Goal: Task Accomplishment & Management: Use online tool/utility

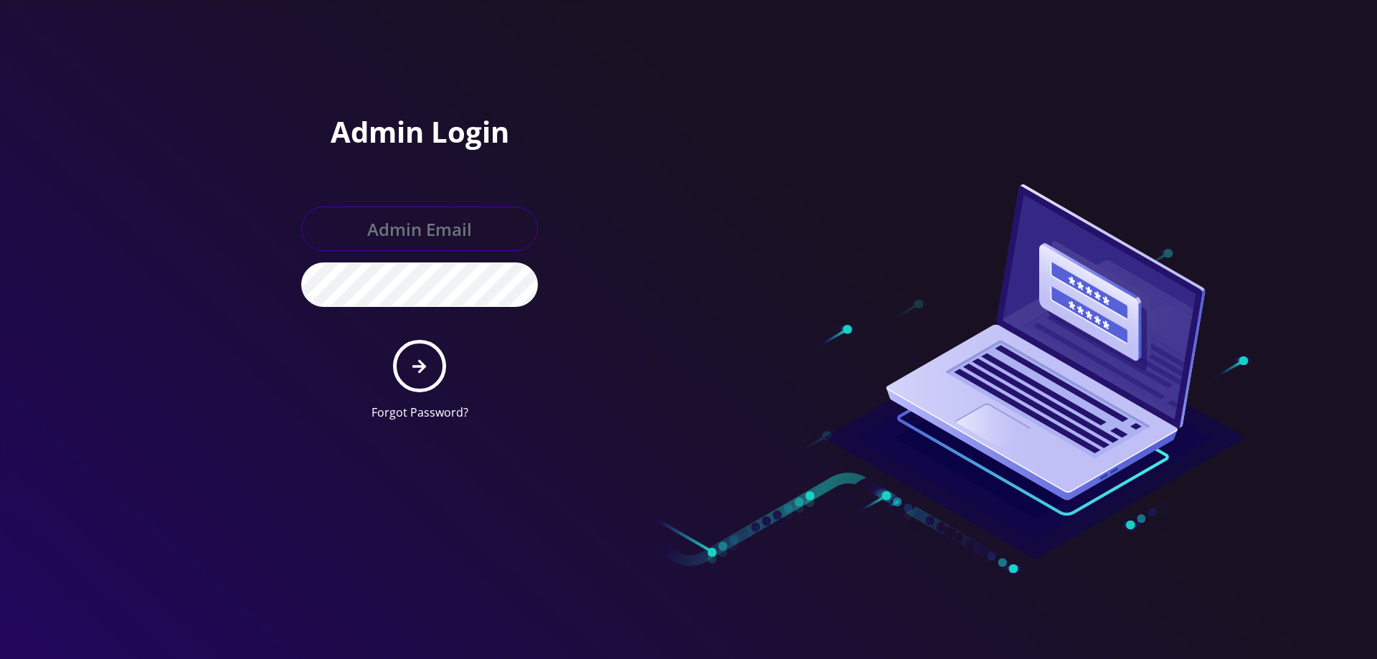
click at [372, 222] on input "text" at bounding box center [419, 229] width 237 height 44
type input "helpdeskstarwifi@gmail.com"
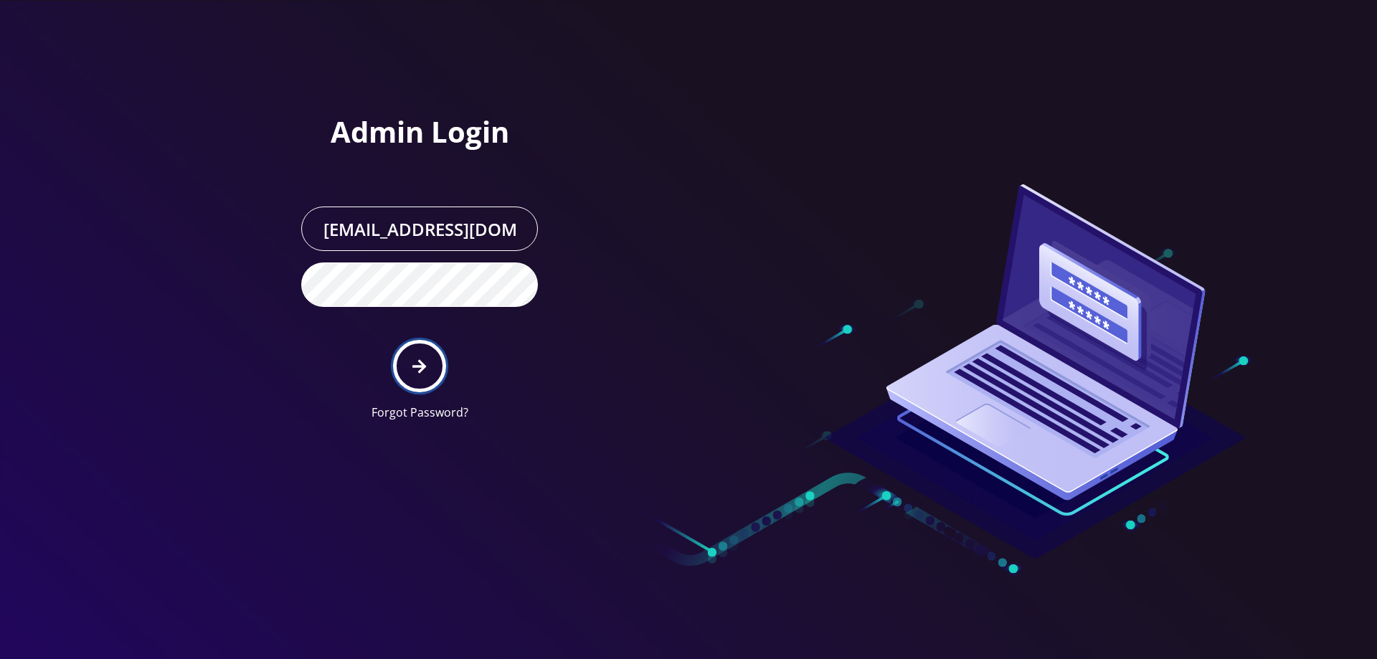
click at [416, 356] on button "submit" at bounding box center [419, 366] width 52 height 52
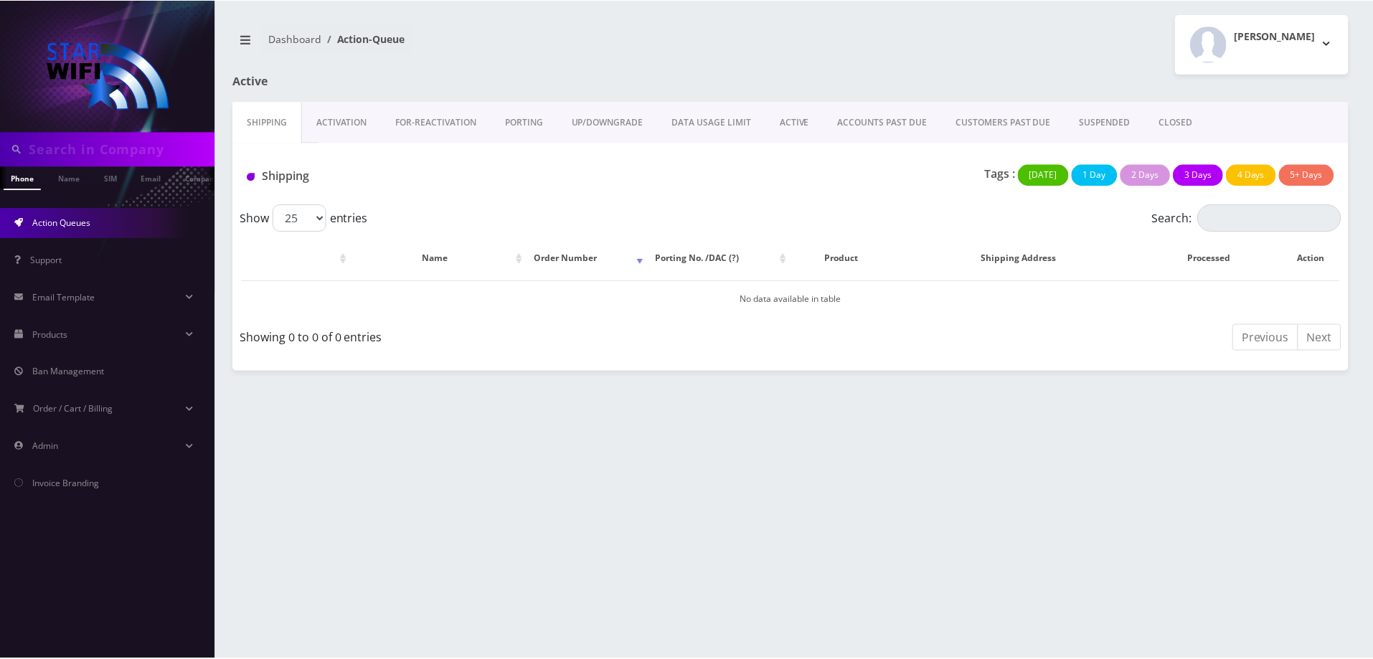
scroll to position [0, 7]
click at [873, 110] on link "ACCOUNTS PAST DUE" at bounding box center [885, 123] width 118 height 42
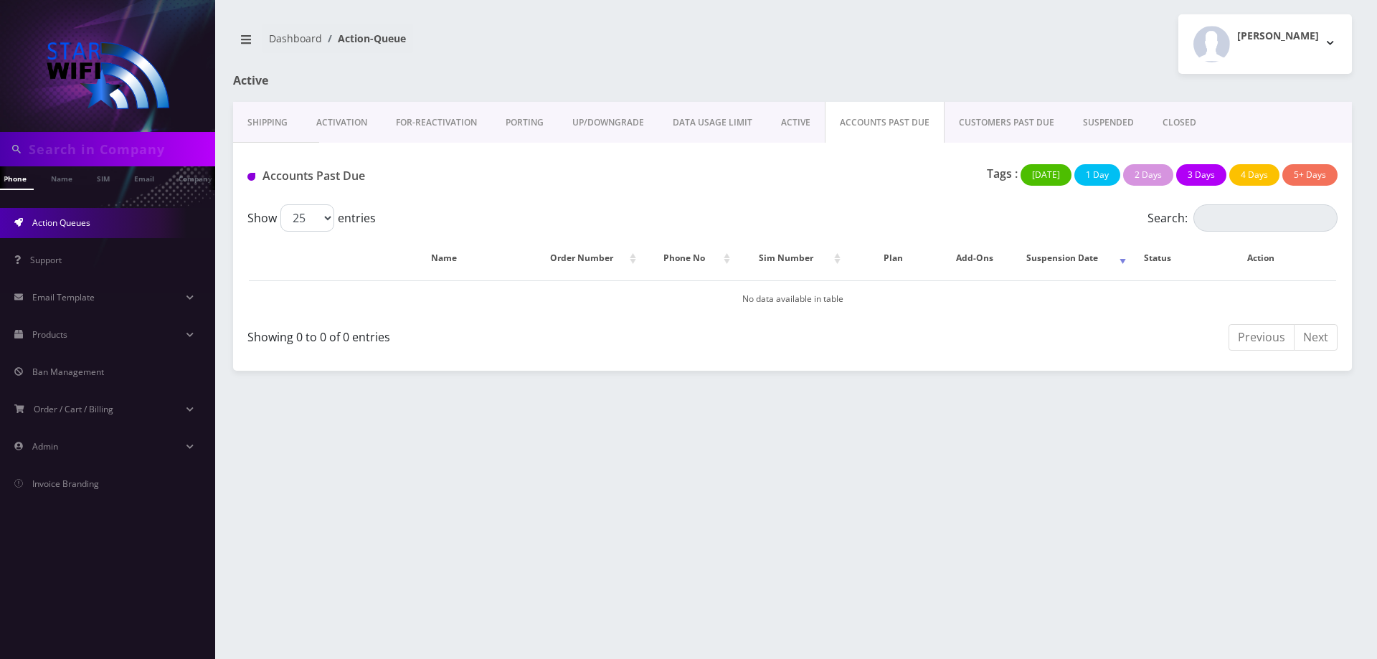
click at [975, 131] on link "CUSTOMERS PAST DUE" at bounding box center [1007, 123] width 124 height 42
click at [1080, 115] on link "SUSPENDED" at bounding box center [1109, 123] width 80 height 42
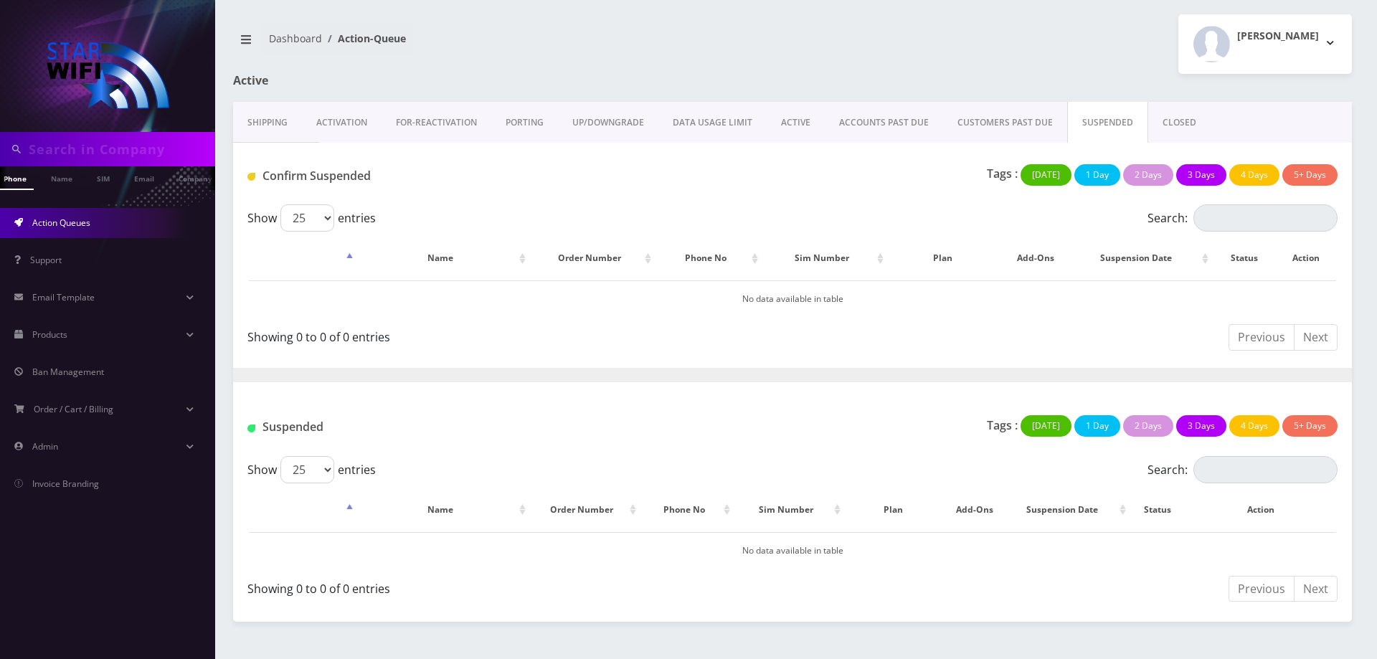
click at [773, 126] on link "ACTIVE" at bounding box center [796, 123] width 58 height 42
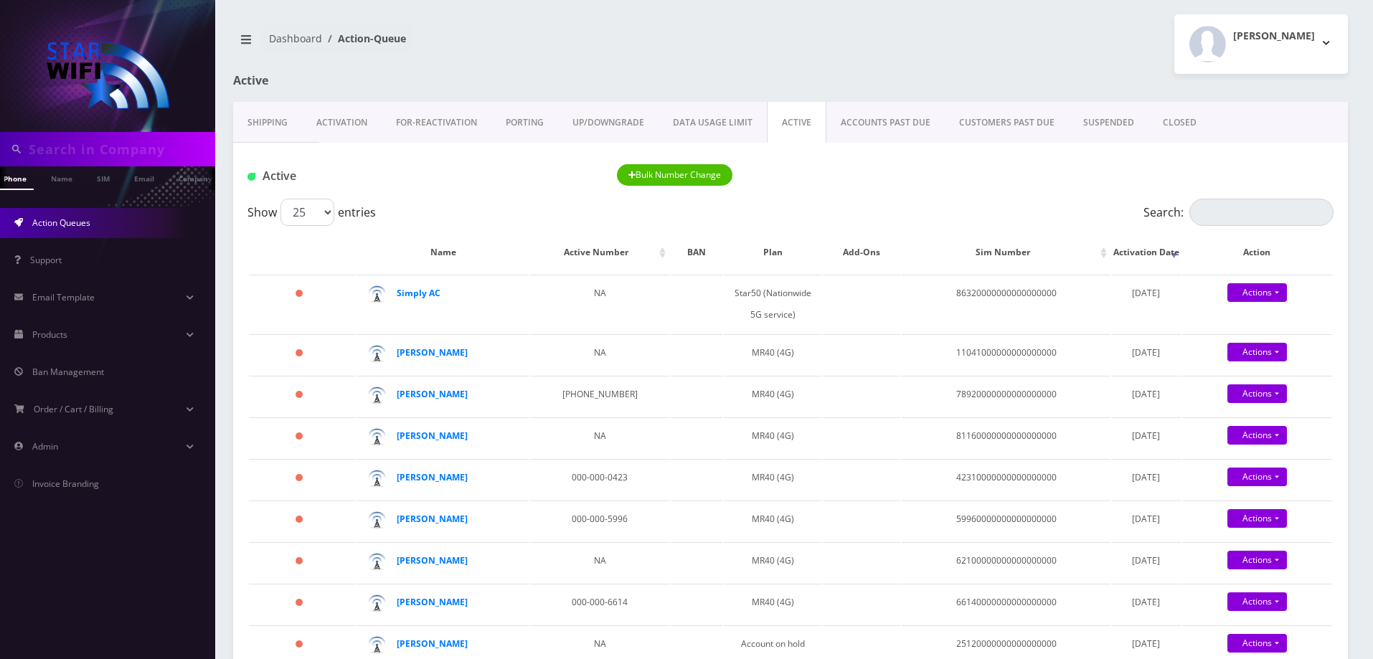
scroll to position [0, 14]
click at [417, 296] on strong "Simply AC" at bounding box center [419, 293] width 44 height 12
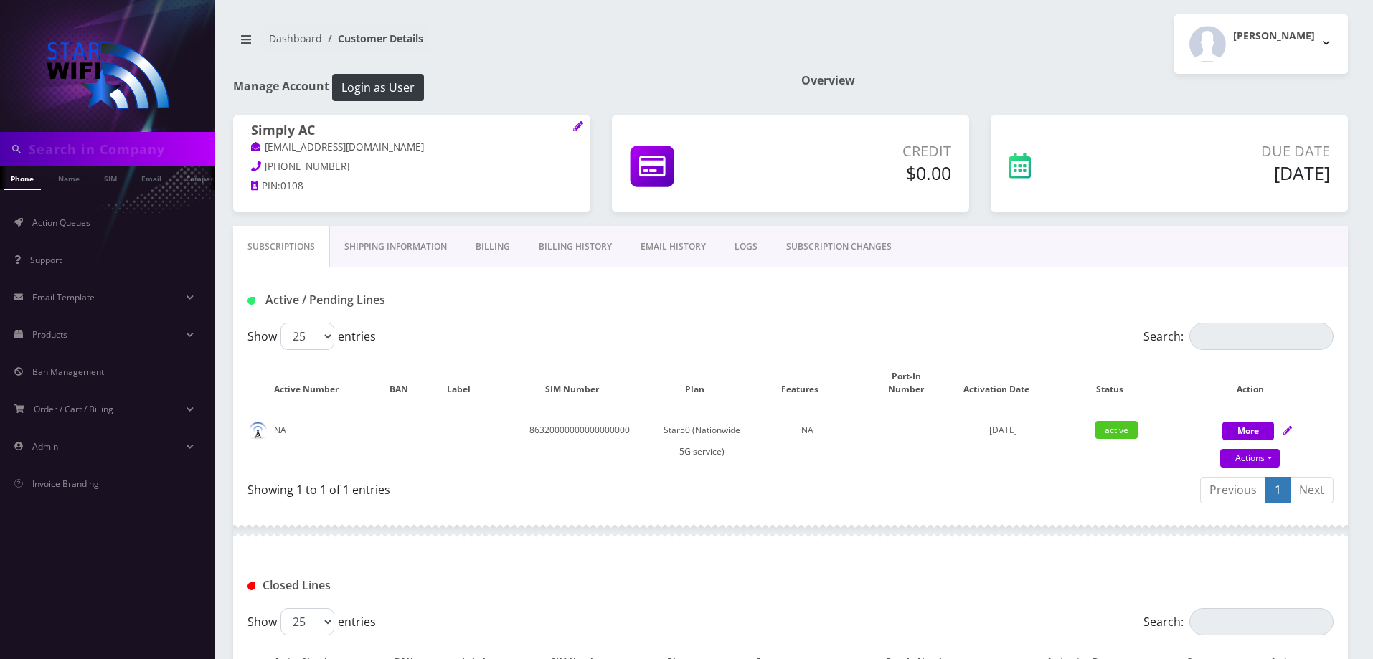
click at [484, 246] on link "Billing" at bounding box center [492, 247] width 63 height 42
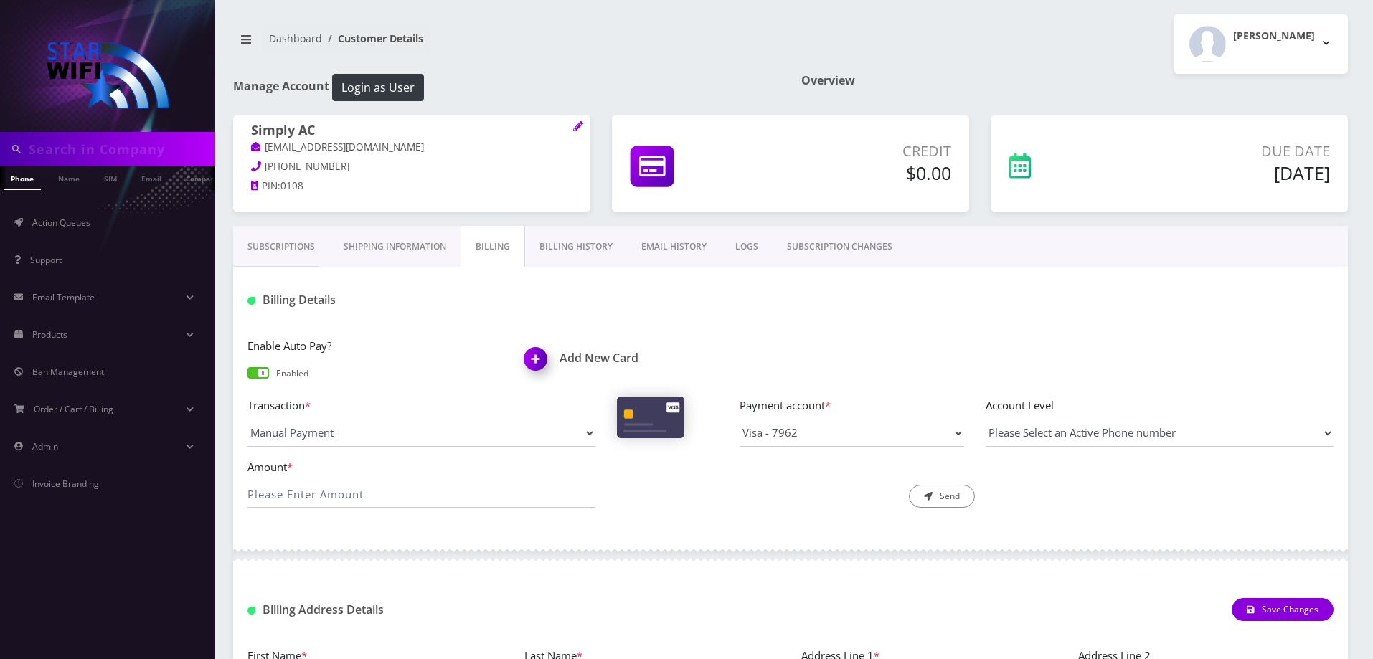
click at [582, 244] on link "Billing History" at bounding box center [576, 247] width 102 height 42
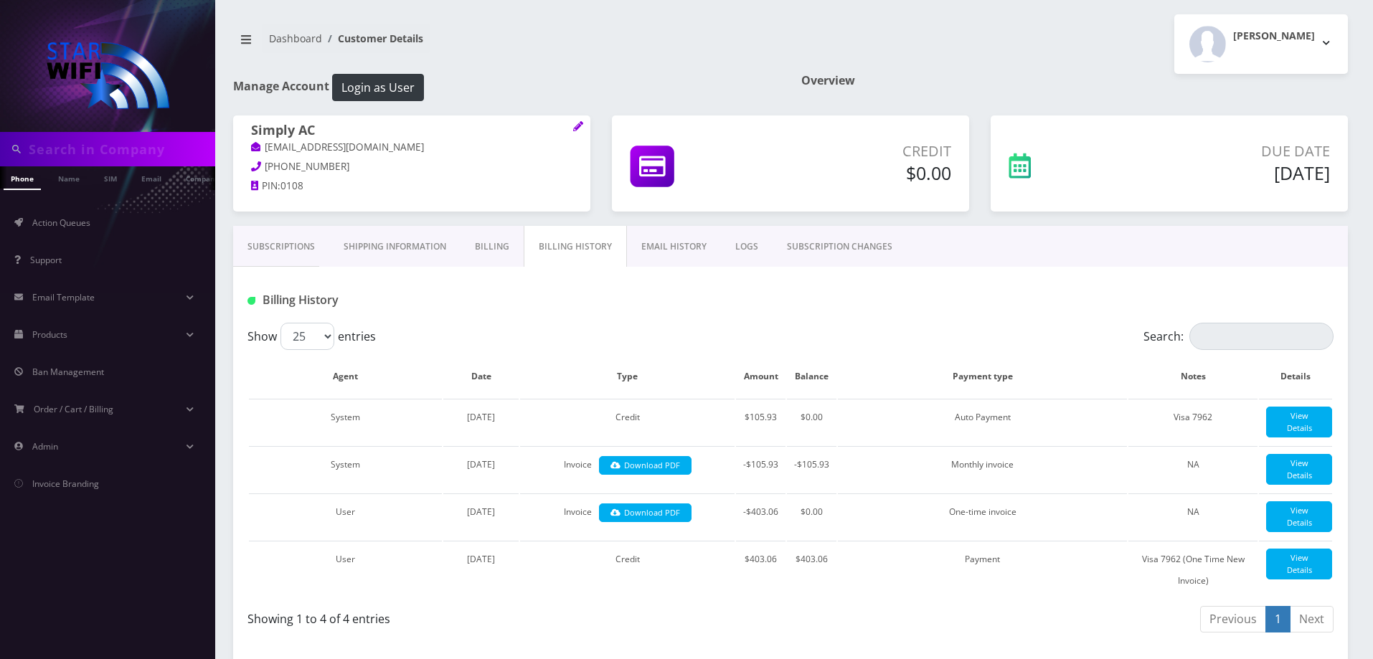
scroll to position [359, 0]
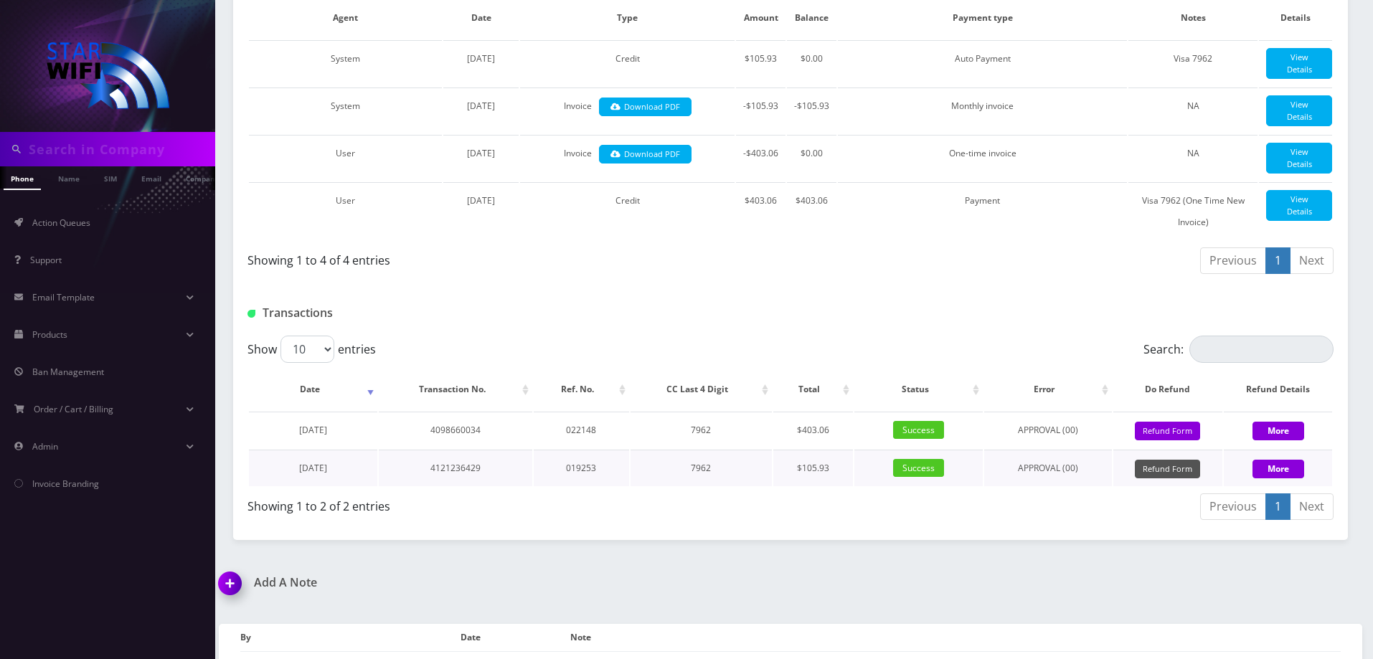
click at [1150, 479] on button "Refund Form" at bounding box center [1167, 469] width 65 height 19
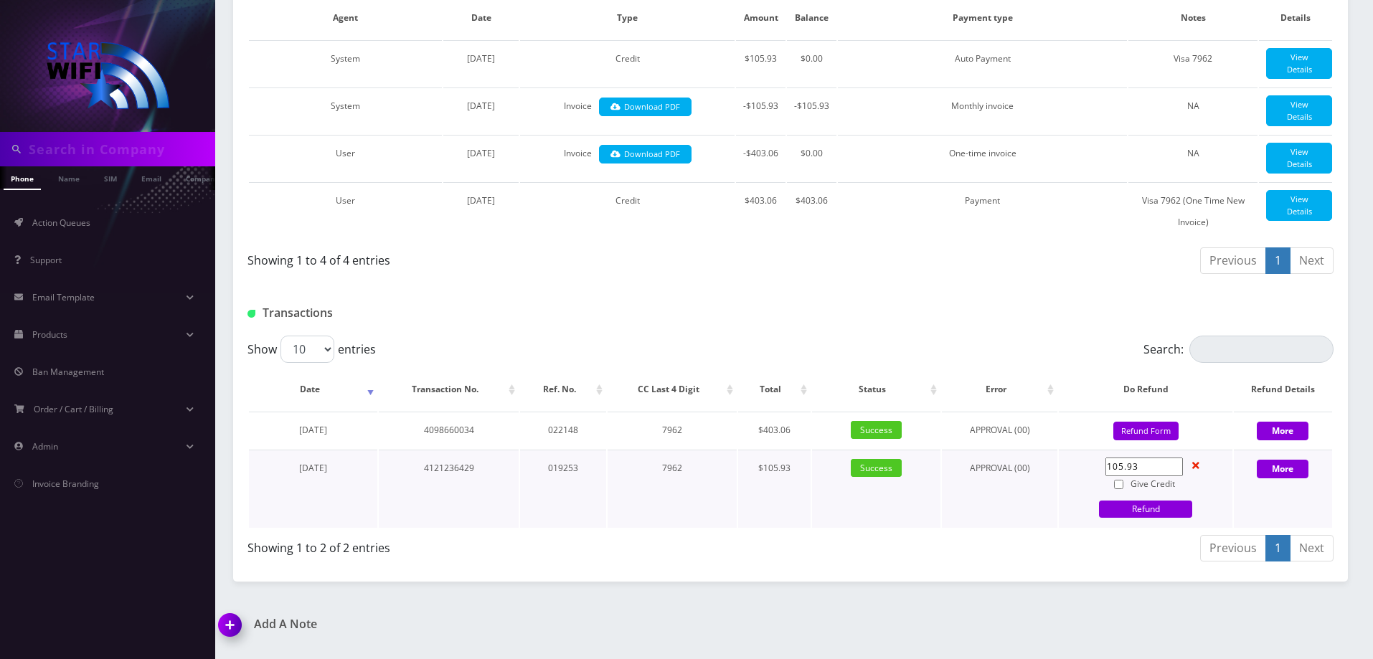
click at [1143, 476] on input "105.93" at bounding box center [1143, 467] width 77 height 19
type input "30"
click at [1118, 489] on input "Give Credit" at bounding box center [1118, 484] width 9 height 9
checkbox input "true"
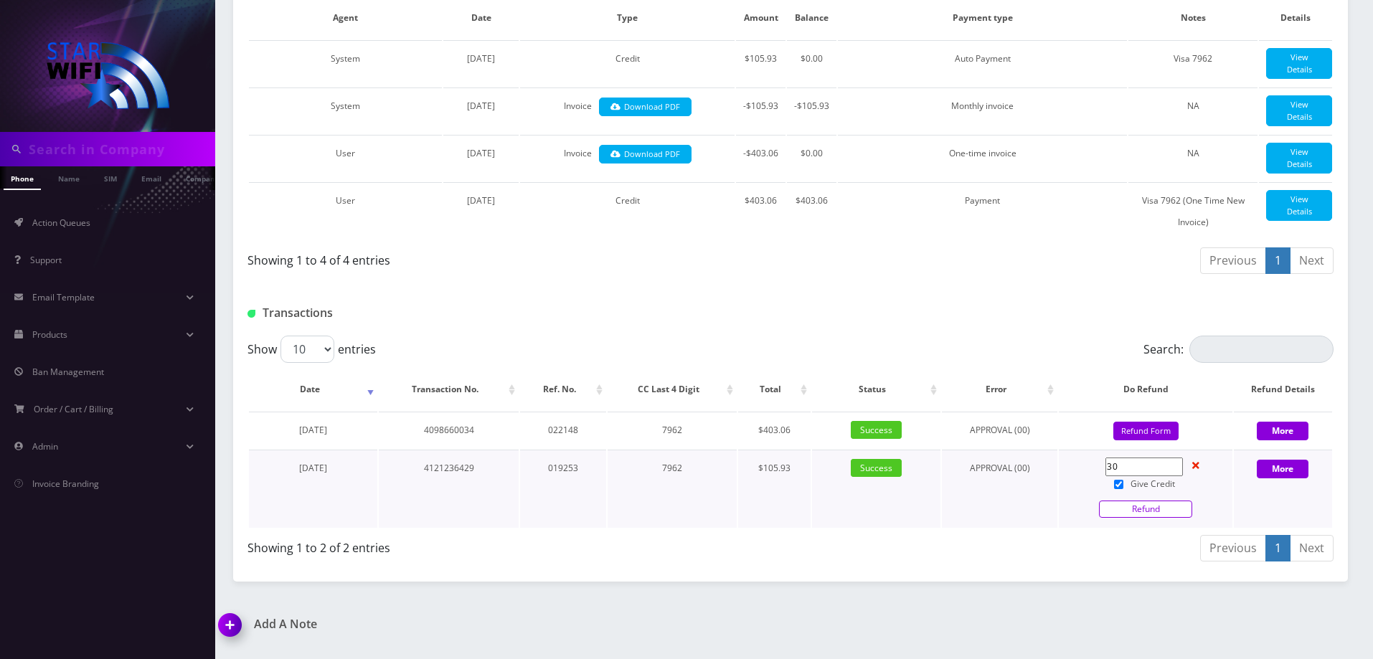
click at [1165, 518] on link "Refund" at bounding box center [1145, 509] width 93 height 17
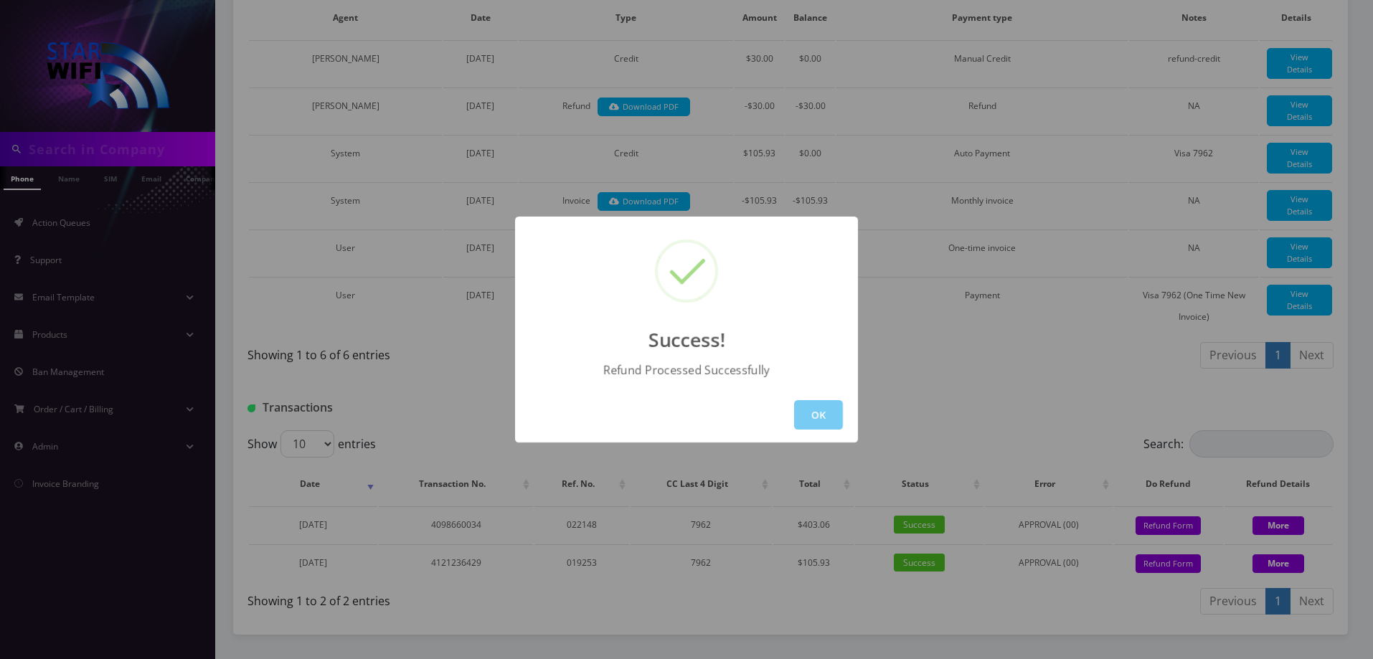
click at [812, 417] on button "OK" at bounding box center [818, 414] width 49 height 29
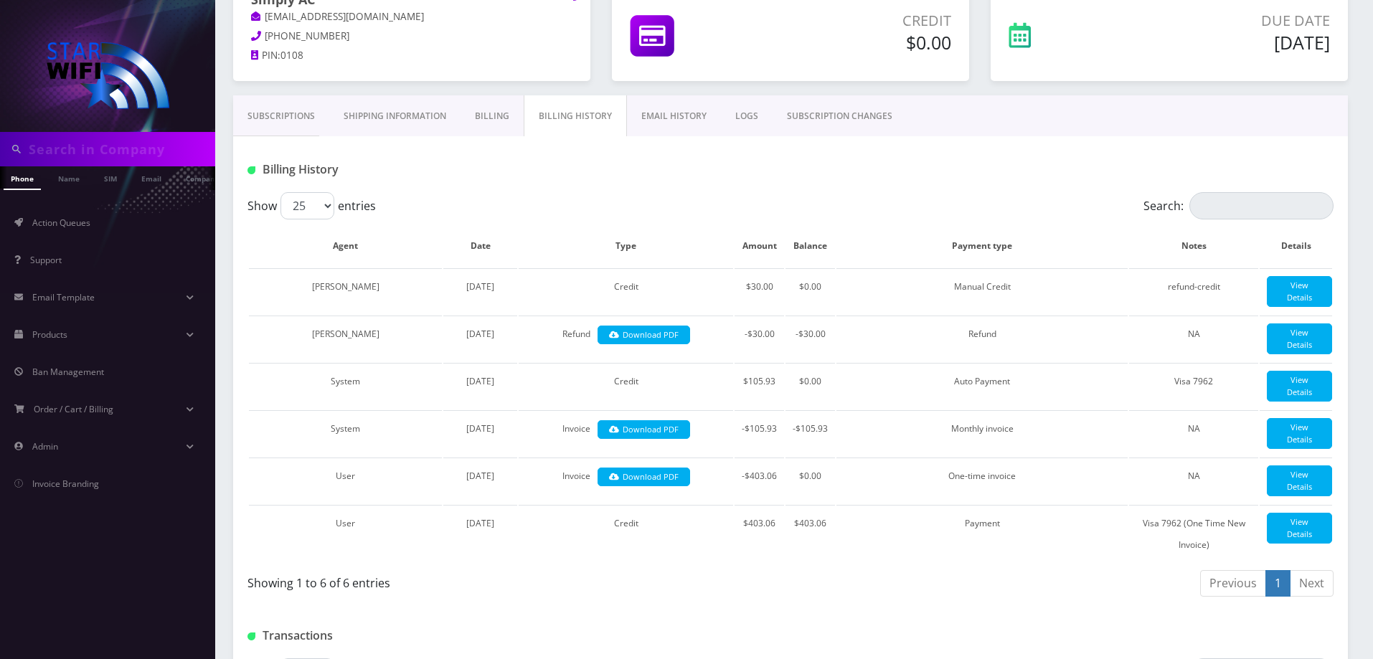
scroll to position [0, 0]
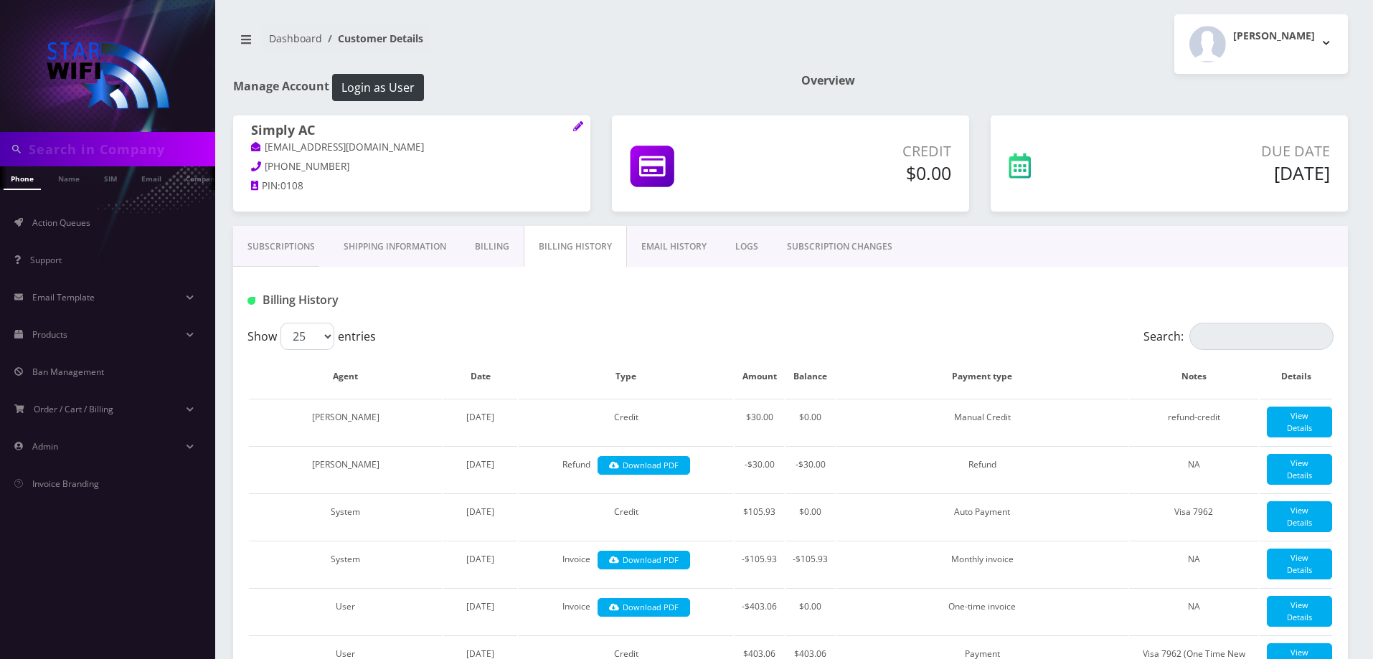
click at [148, 426] on li "Order / Cart / Billing Coupons Shipping Fees Subscription Tiers" at bounding box center [107, 409] width 215 height 37
click at [151, 412] on link "Order / Cart / Billing" at bounding box center [107, 410] width 215 height 30
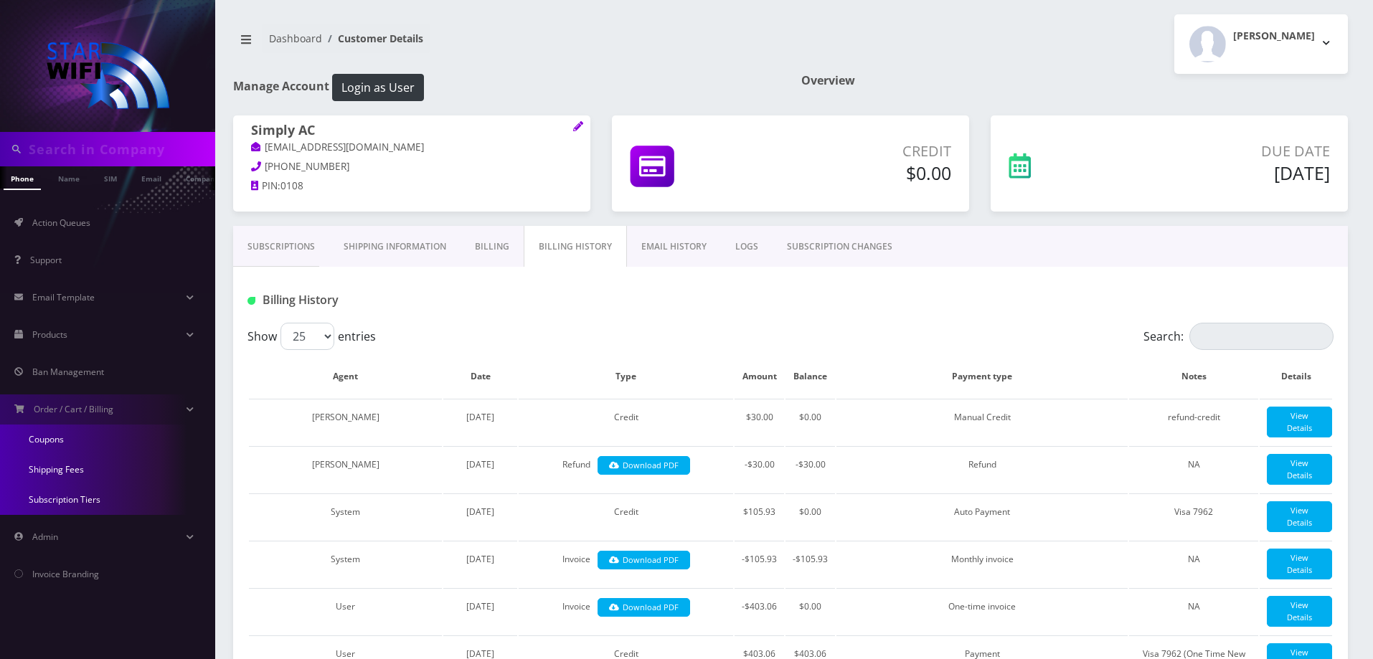
click at [153, 435] on link "Coupons" at bounding box center [107, 440] width 215 height 30
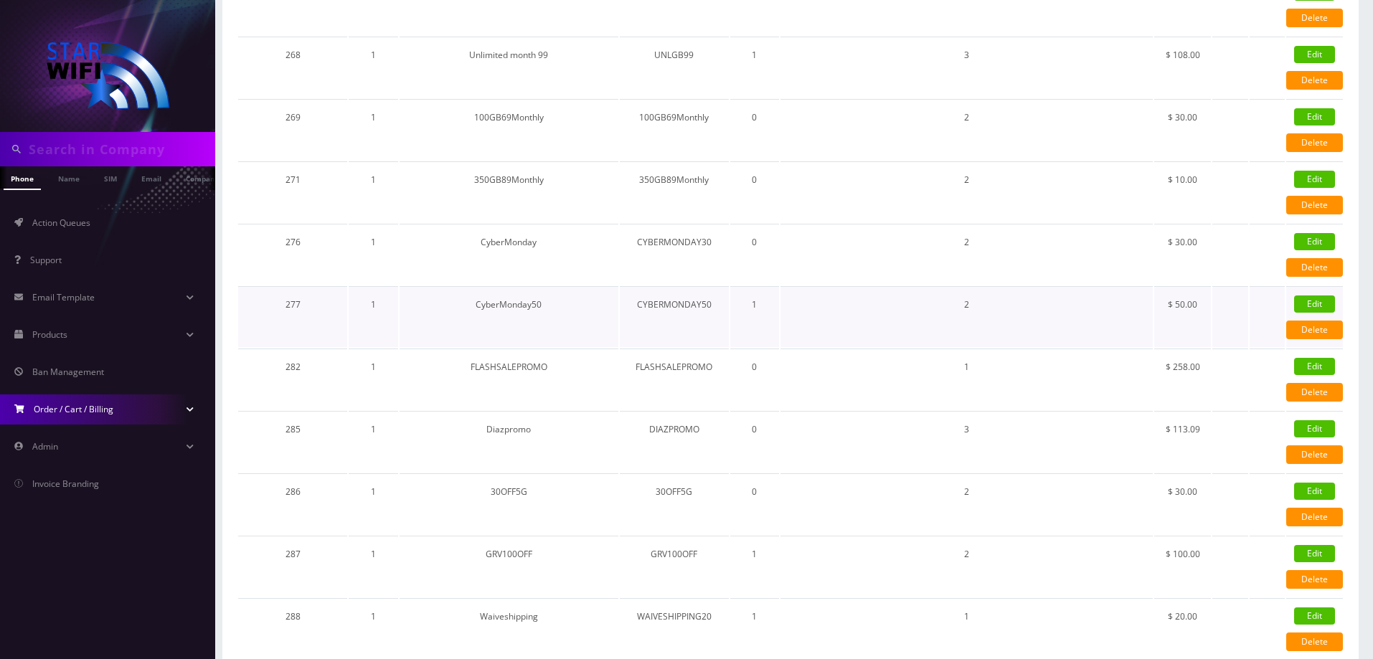
scroll to position [789, 0]
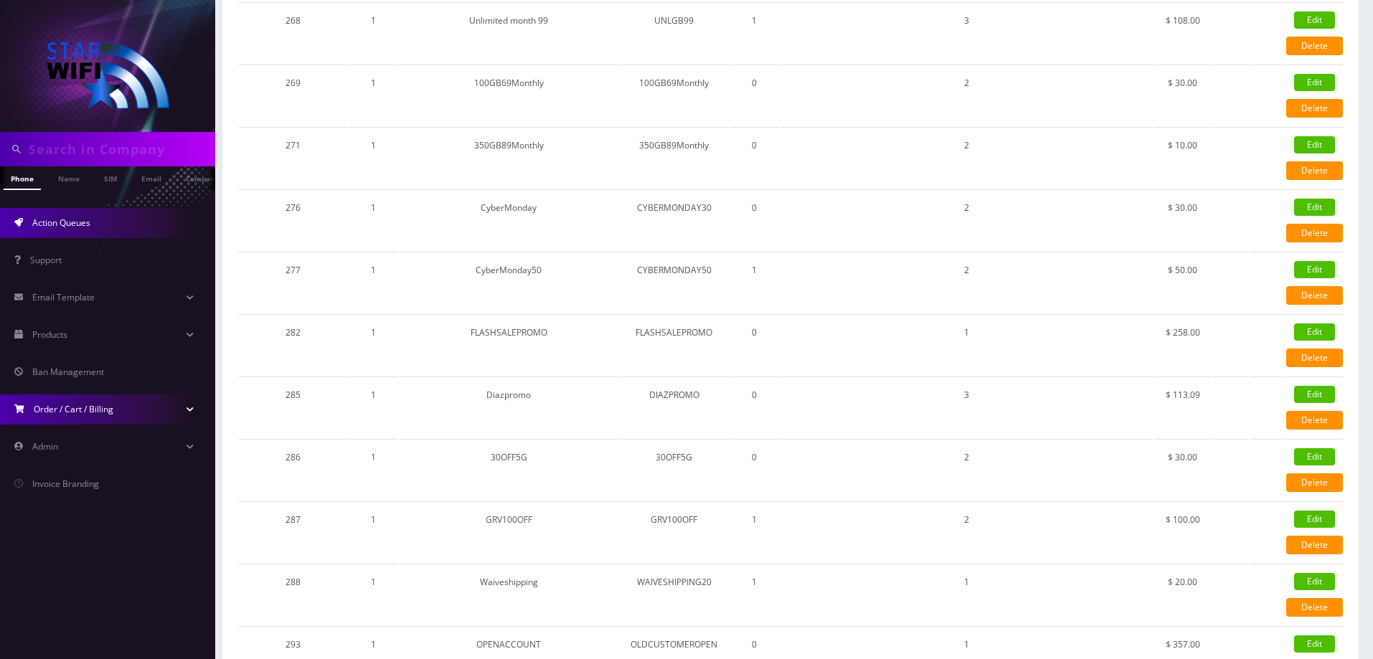
click at [96, 226] on link "Action Queues" at bounding box center [107, 223] width 215 height 30
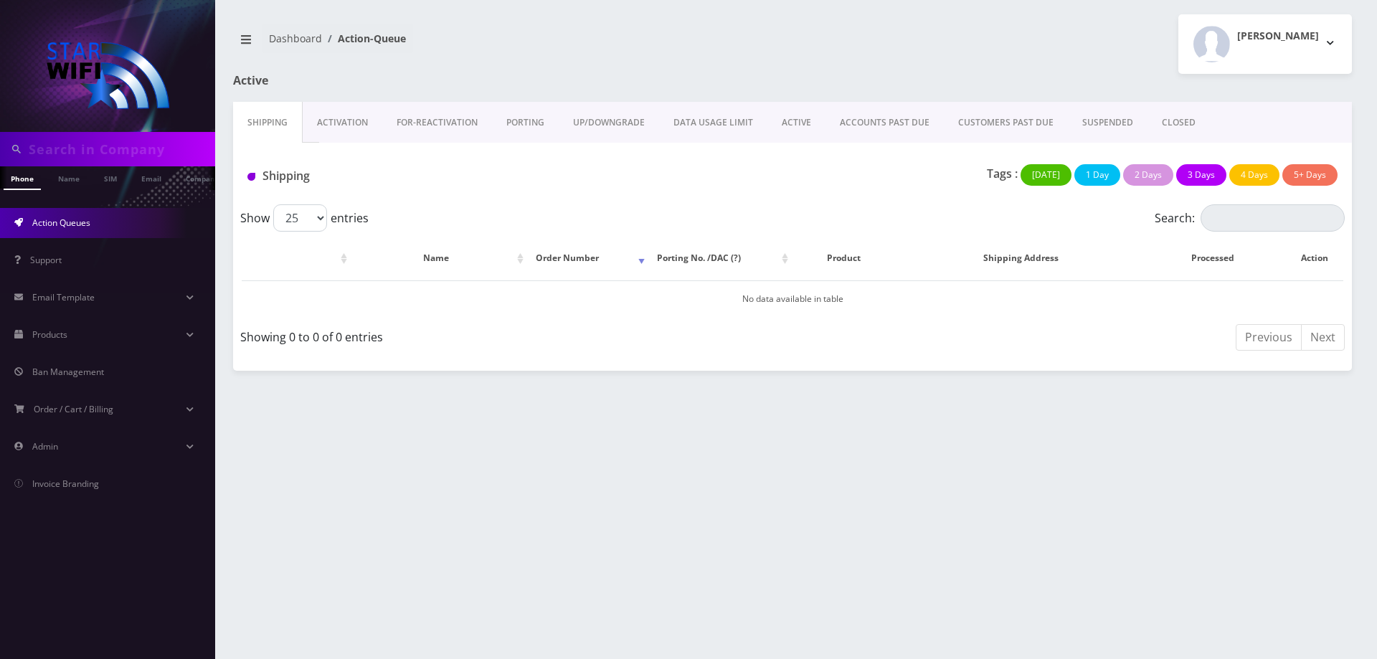
click at [773, 128] on link "ACTIVE" at bounding box center [796, 123] width 58 height 42
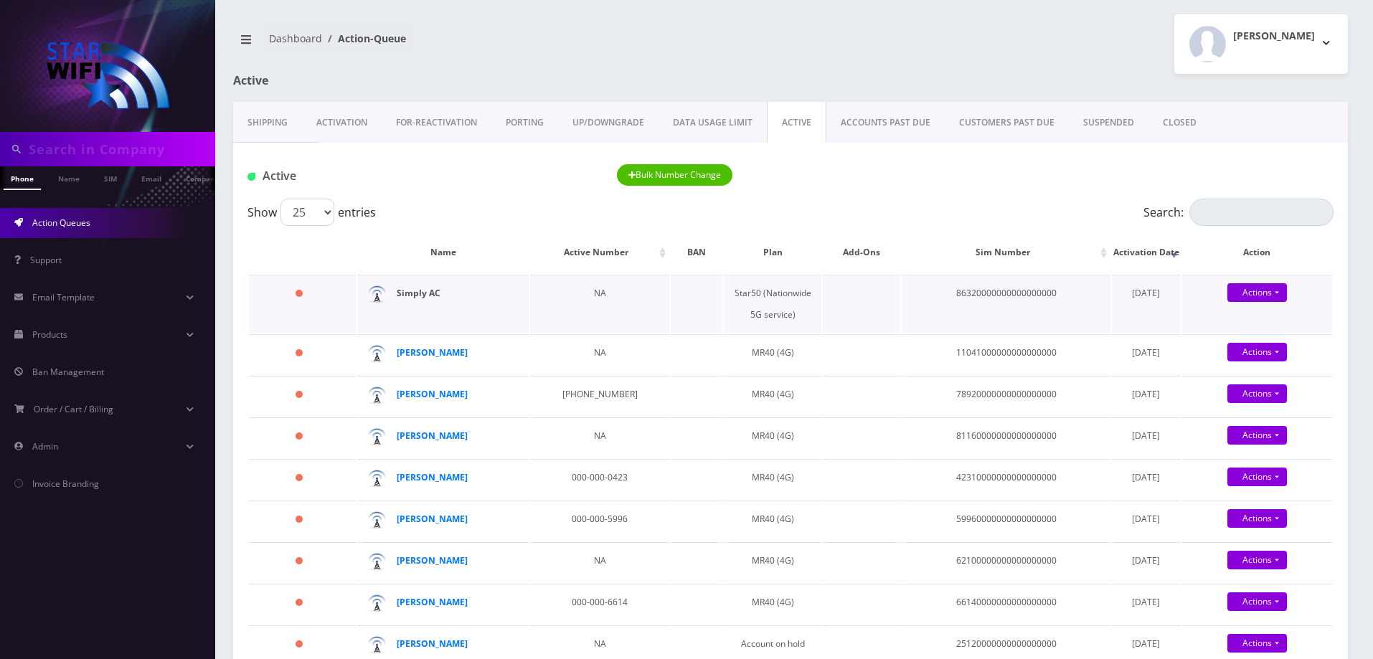
click at [414, 296] on strong "Simply AC" at bounding box center [419, 293] width 44 height 12
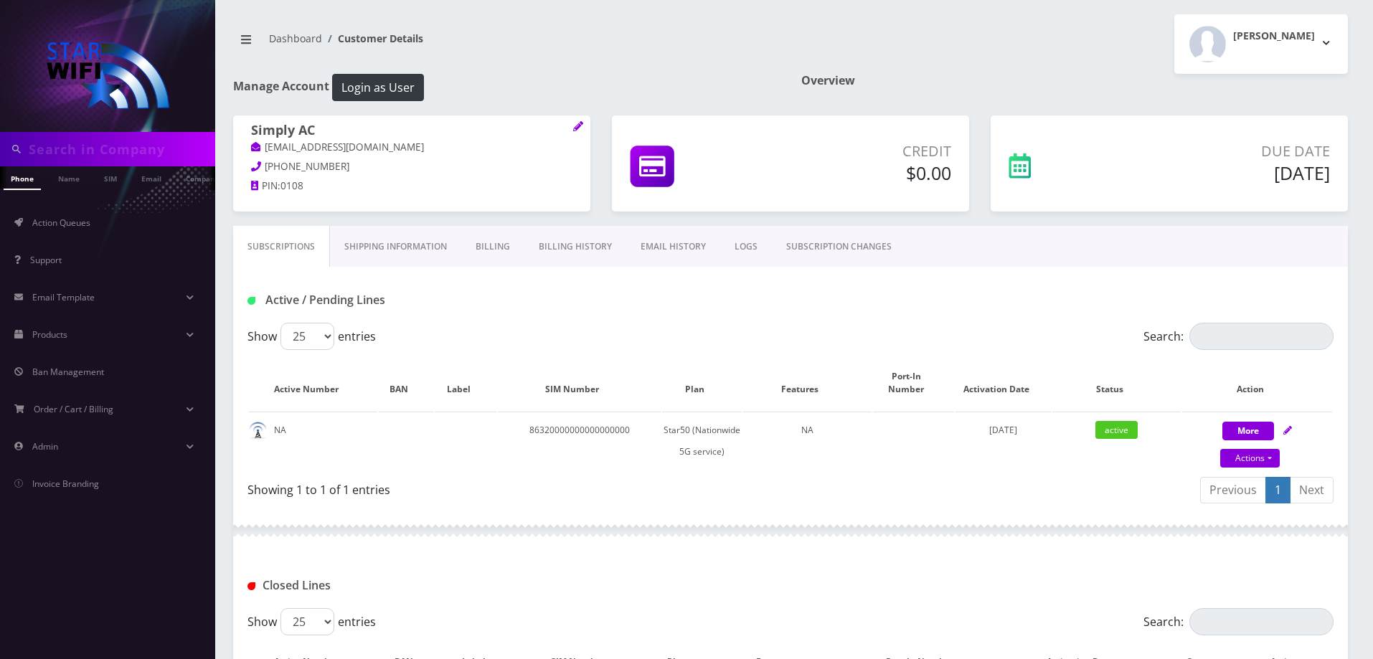
click at [544, 255] on link "Billing History" at bounding box center [575, 247] width 102 height 42
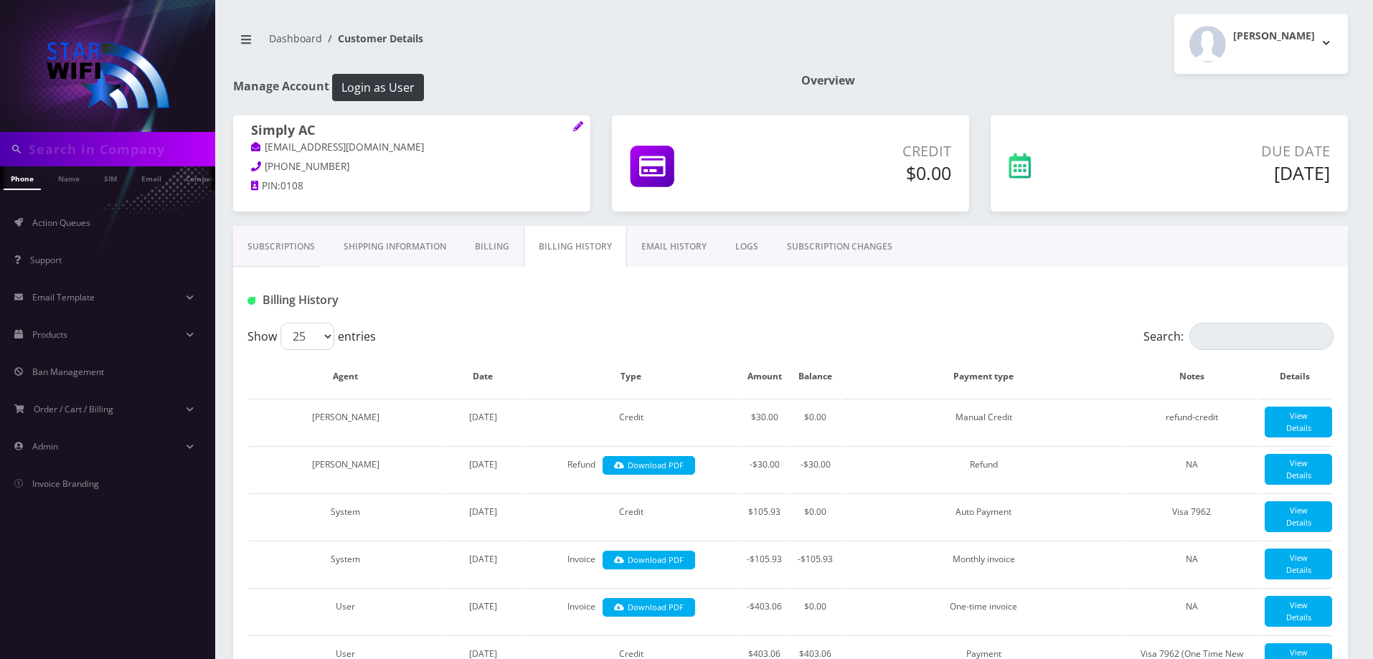
click at [490, 259] on link "Billing" at bounding box center [491, 247] width 63 height 42
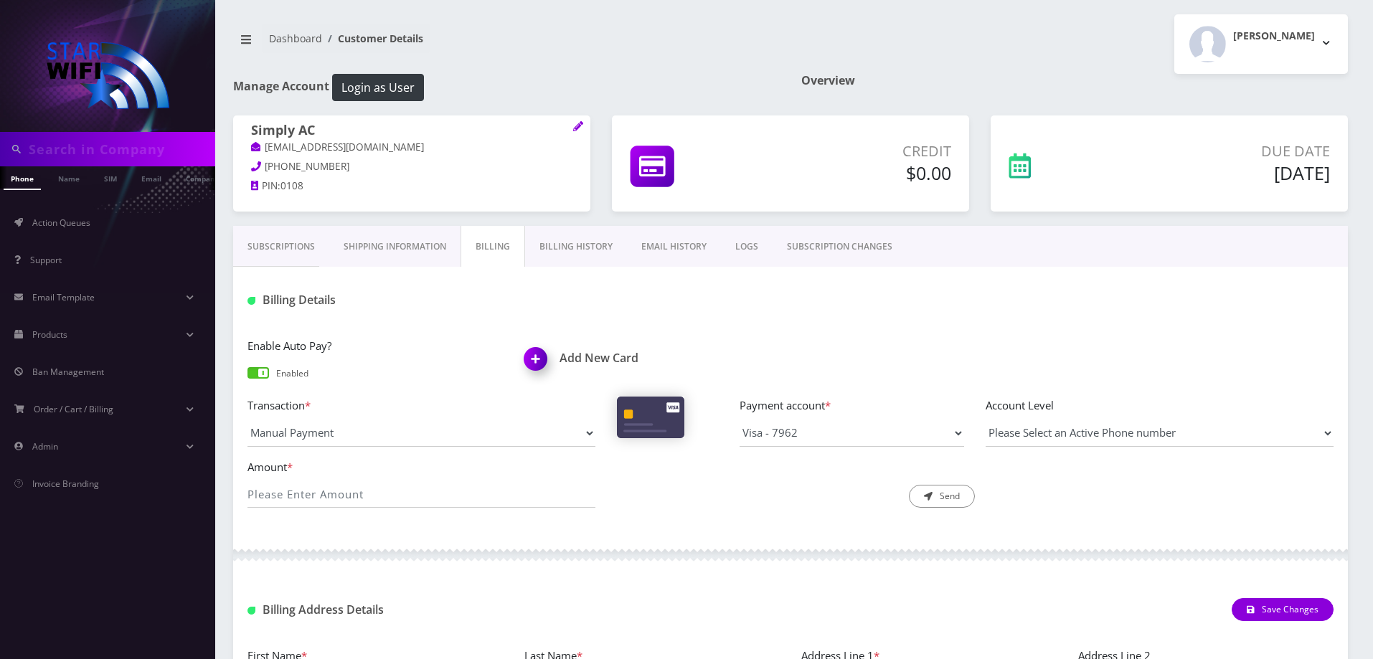
click at [559, 252] on link "Billing History" at bounding box center [576, 247] width 102 height 42
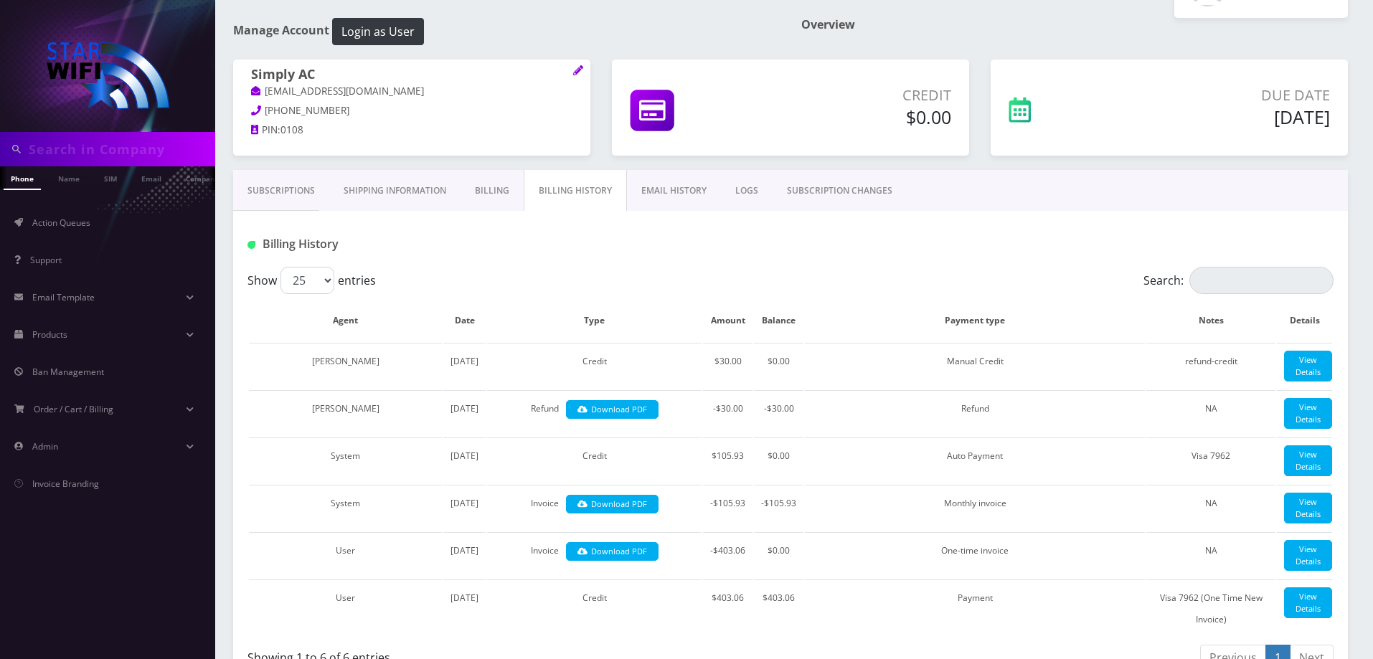
scroll to position [72, 0]
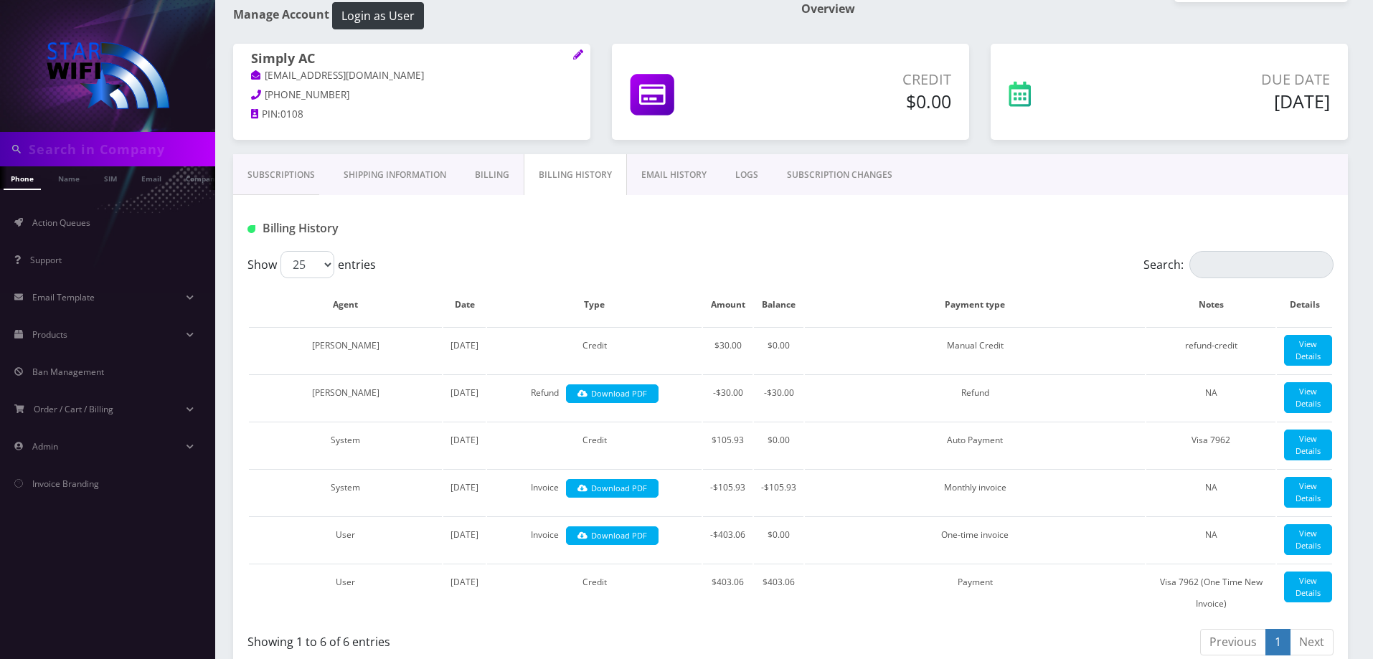
click at [294, 175] on link "Subscriptions" at bounding box center [281, 175] width 96 height 42
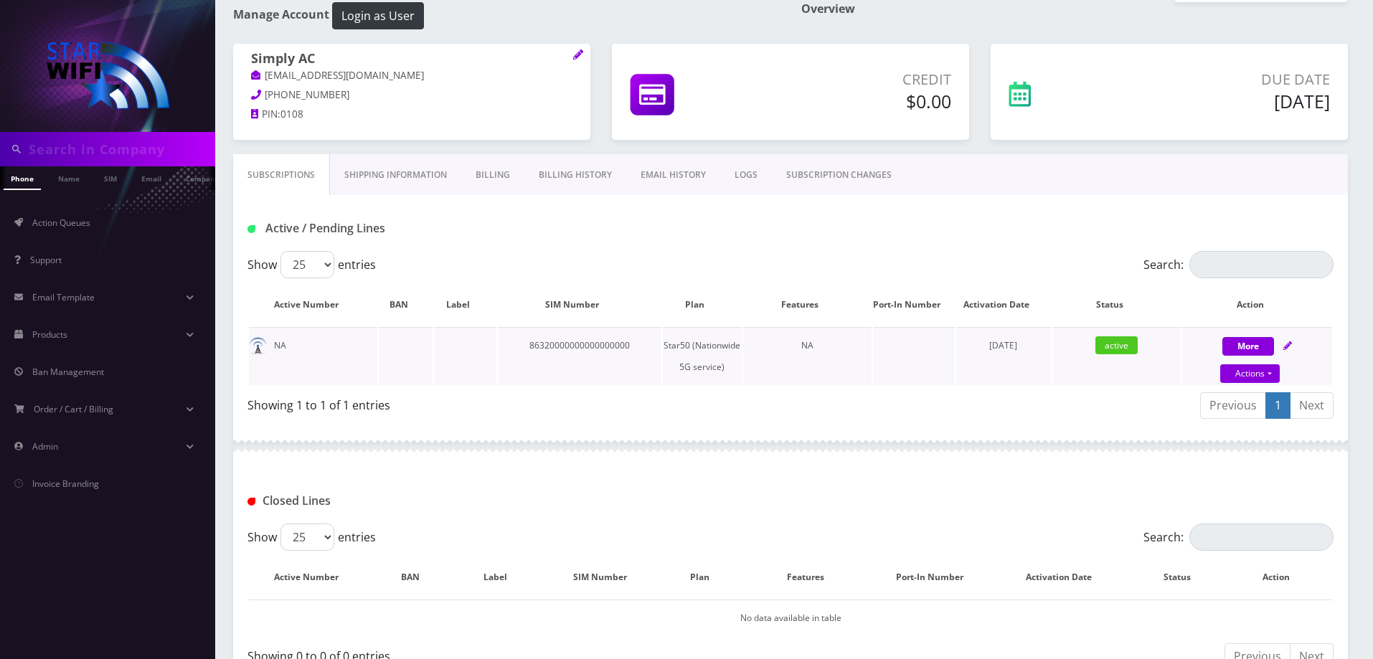
click at [1290, 348] on icon at bounding box center [1287, 345] width 9 height 9
select select "290"
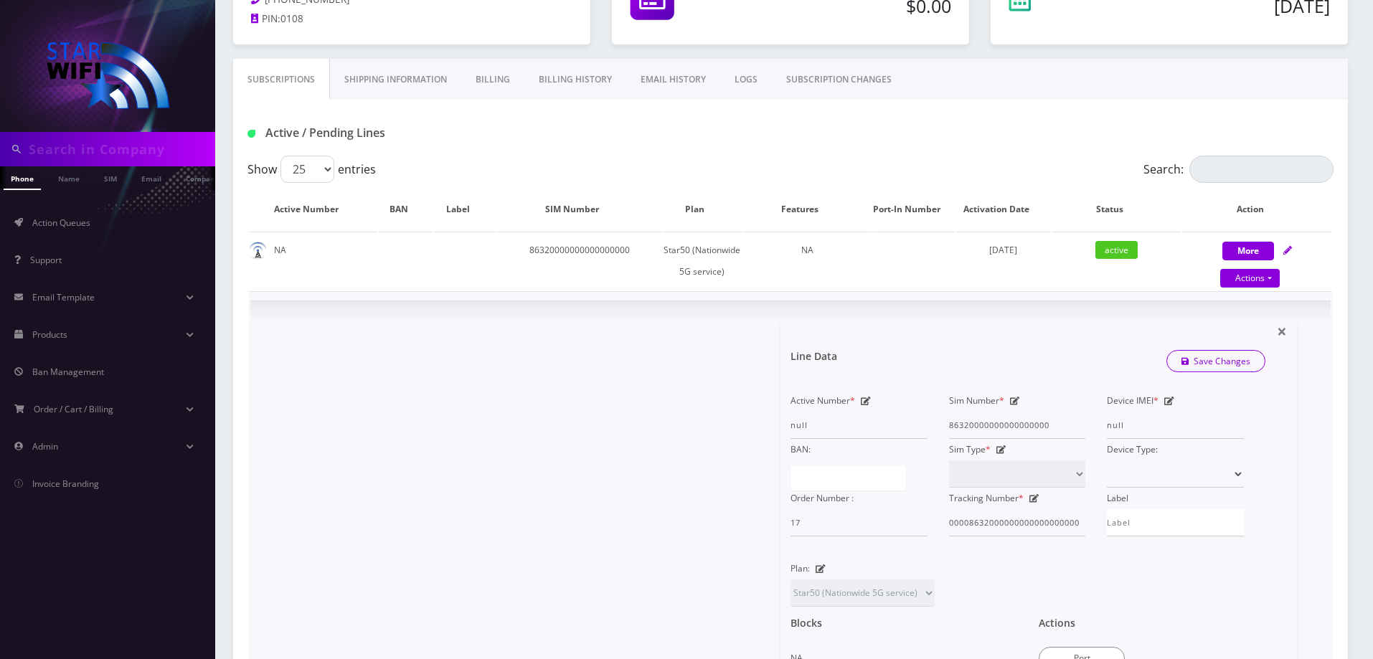
scroll to position [359, 0]
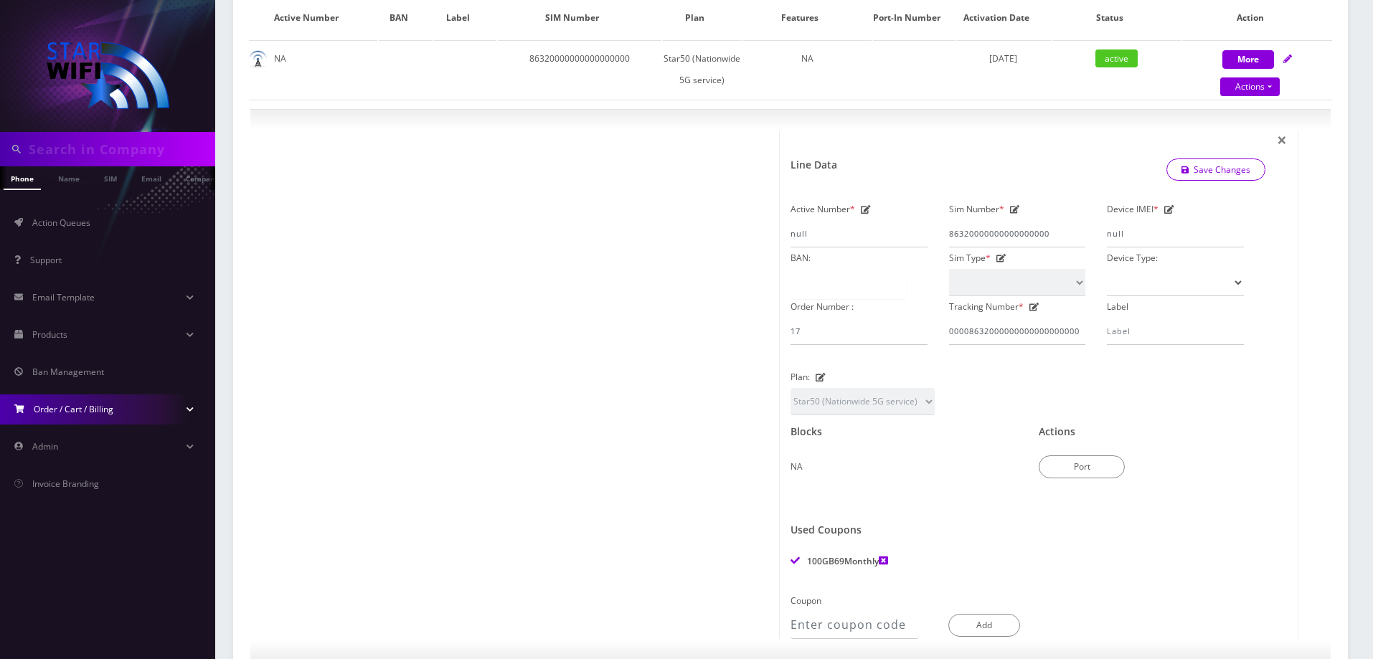
click at [83, 410] on span "Order / Cart / Billing" at bounding box center [74, 409] width 80 height 12
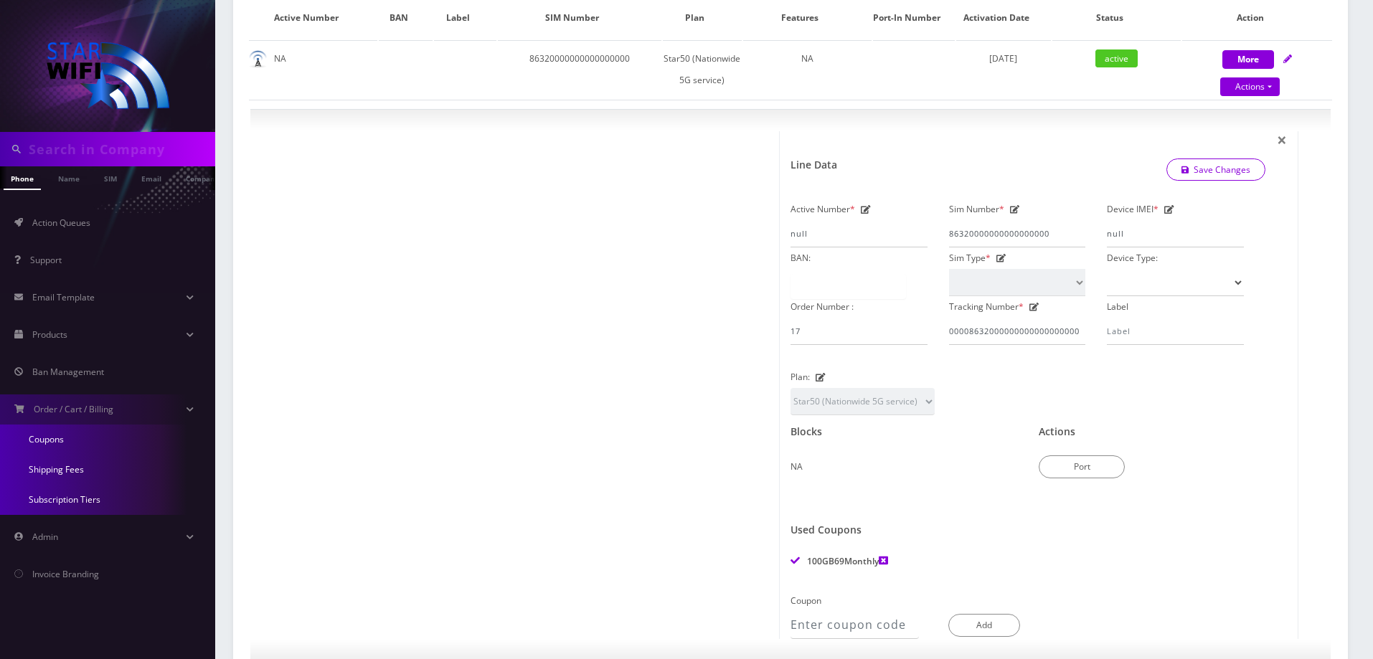
click at [83, 439] on link "Coupons" at bounding box center [107, 440] width 215 height 30
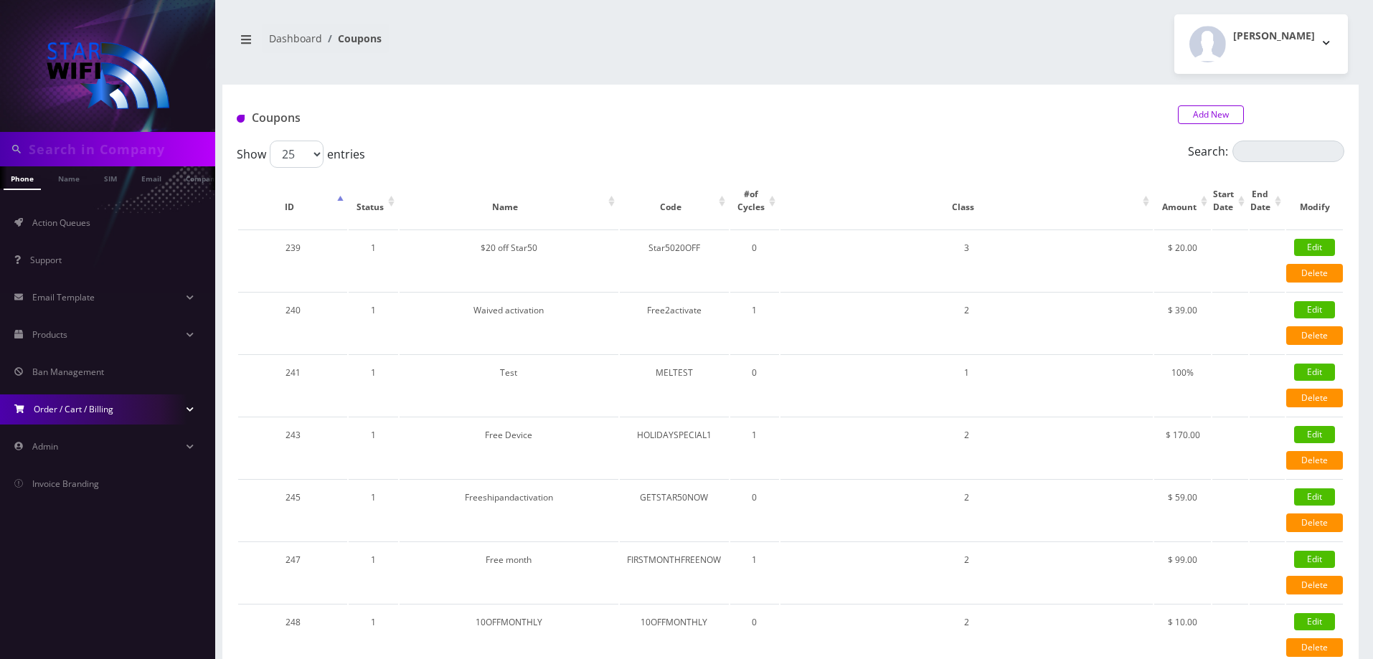
click at [1218, 109] on link "Add New" at bounding box center [1211, 114] width 66 height 19
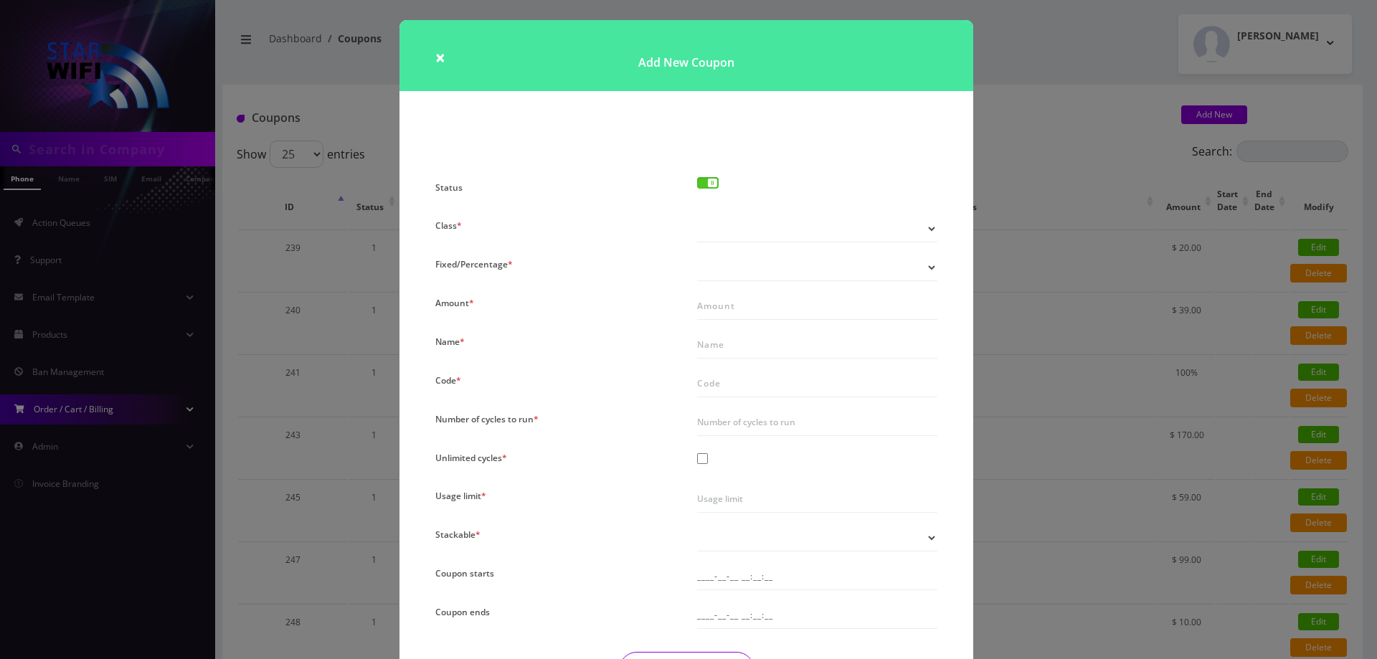
click at [773, 235] on select "All Products Specific Product Types Specific Products Only" at bounding box center [817, 228] width 240 height 27
select select "1"
click at [697, 215] on select "All Products Specific Product Types Specific Products Only" at bounding box center [817, 228] width 240 height 27
click at [781, 270] on select "Fixed Percentage" at bounding box center [817, 267] width 240 height 27
select select "1"
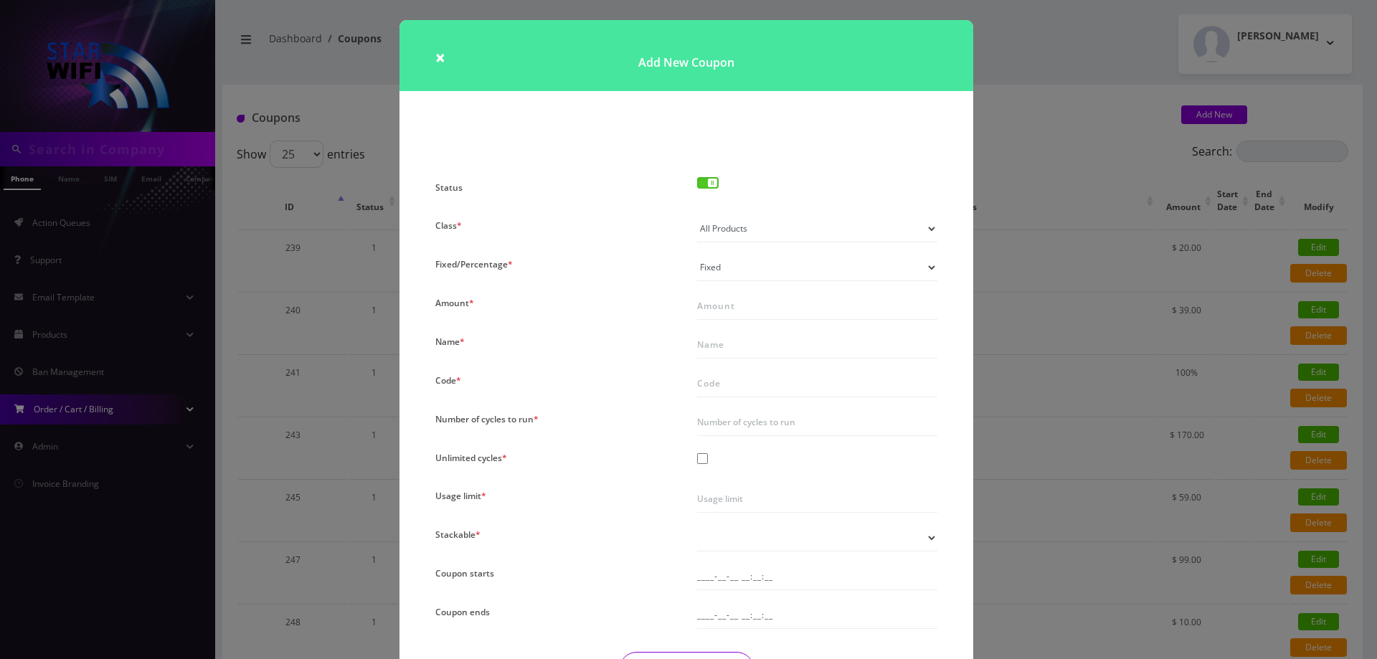
click at [697, 254] on select "Fixed Percentage" at bounding box center [817, 267] width 240 height 27
click at [787, 313] on input "Amount *" at bounding box center [817, 306] width 240 height 27
type input "60"
click at [732, 341] on input "Name *" at bounding box center [817, 344] width 240 height 27
click at [736, 341] on input "5G69100GB" at bounding box center [817, 344] width 240 height 27
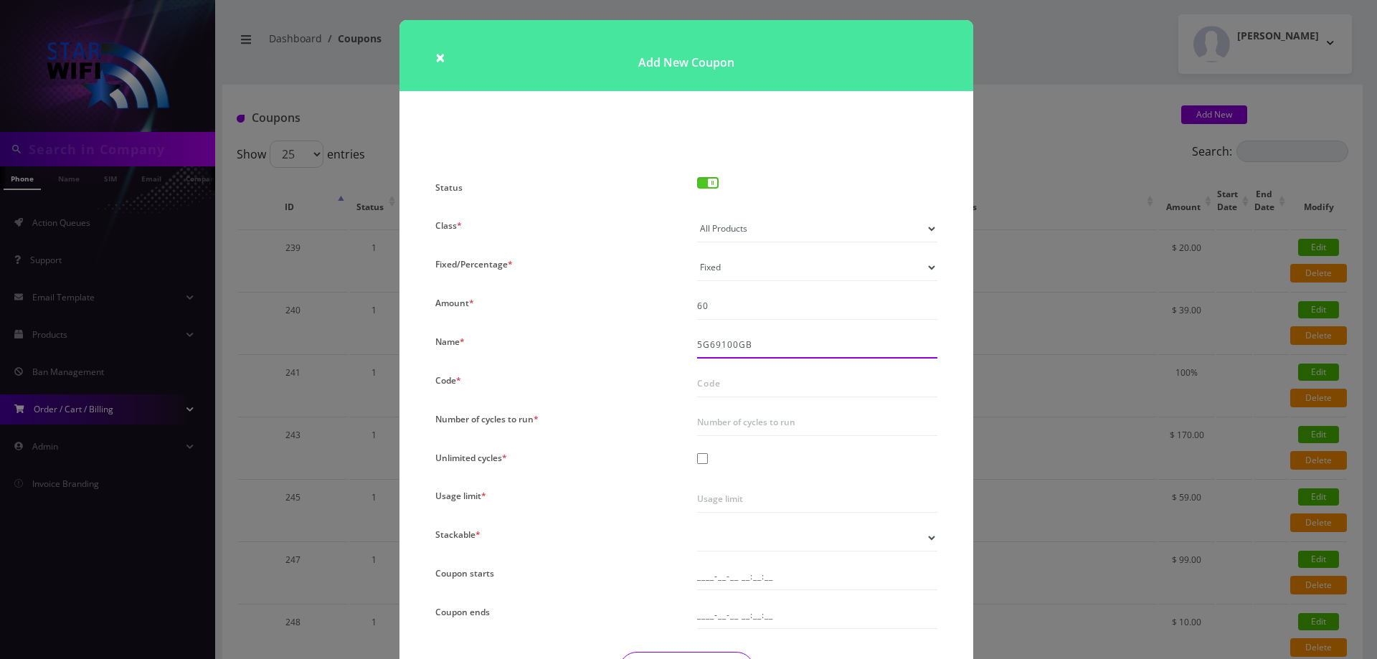
click at [736, 341] on input "5G69100GB" at bounding box center [817, 344] width 240 height 27
type input "5G69100GB"
click at [735, 386] on input "Code *" at bounding box center [817, 383] width 240 height 27
paste input "5G69100GB"
type input "5G69100GB"
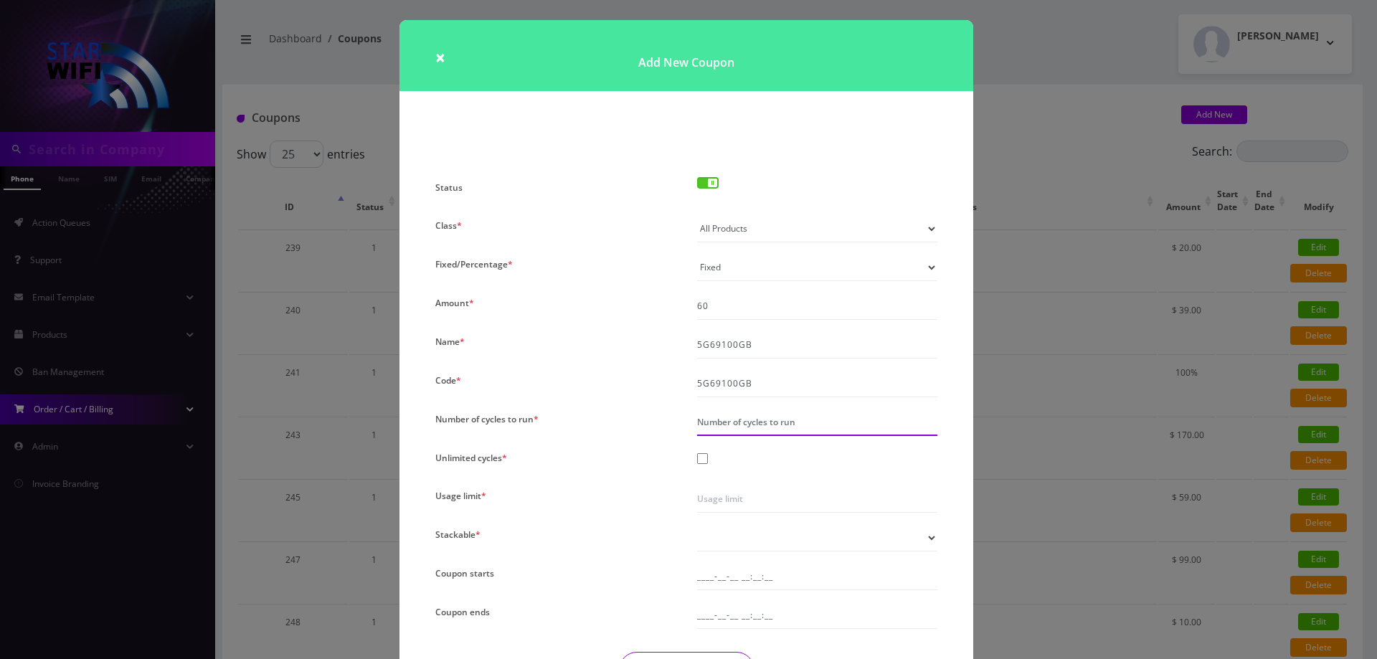
click at [732, 413] on input "Number of cycles to run *" at bounding box center [817, 422] width 240 height 27
click at [697, 460] on div at bounding box center [702, 458] width 11 height 11
click at [715, 493] on input "Usage limit *" at bounding box center [817, 498] width 240 height 27
type input "100"
click at [720, 544] on select "Yes No" at bounding box center [817, 537] width 240 height 27
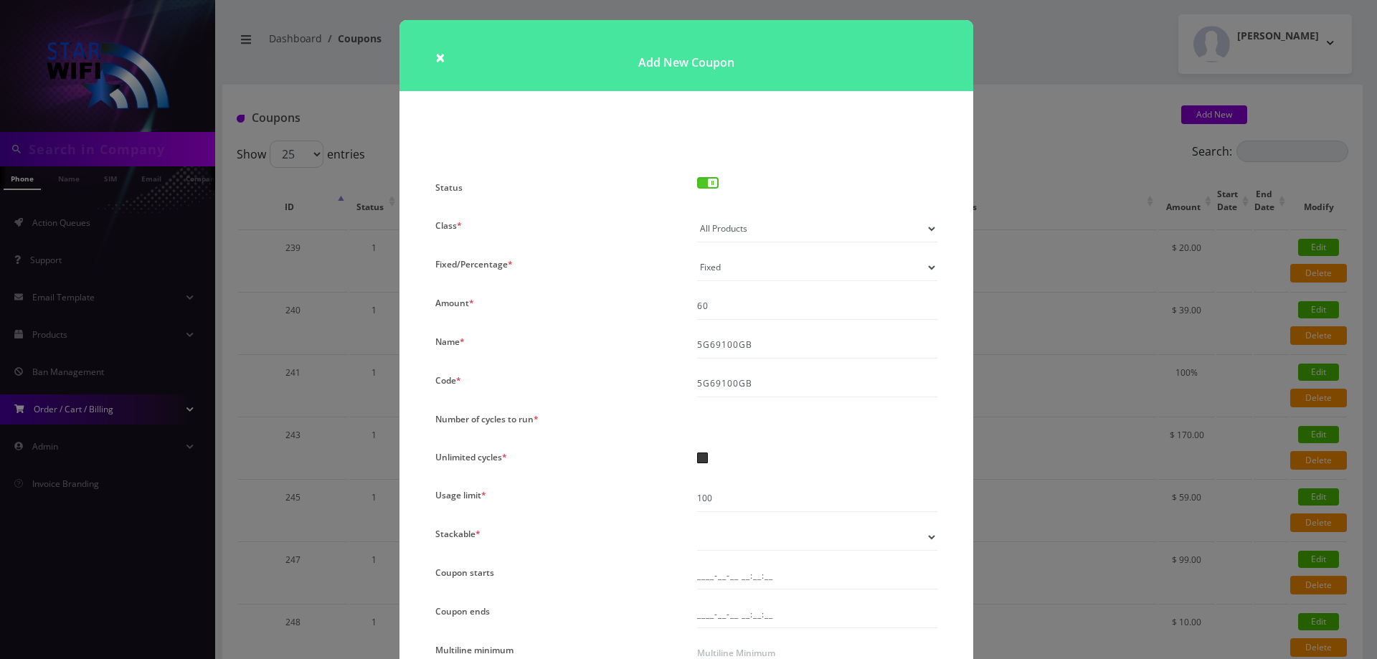
select select "2"
click at [697, 524] on select "Yes No" at bounding box center [817, 537] width 240 height 27
click at [623, 554] on div "Status Class * All Products Specific Product Types Specific Products Only Produ…" at bounding box center [687, 476] width 524 height 599
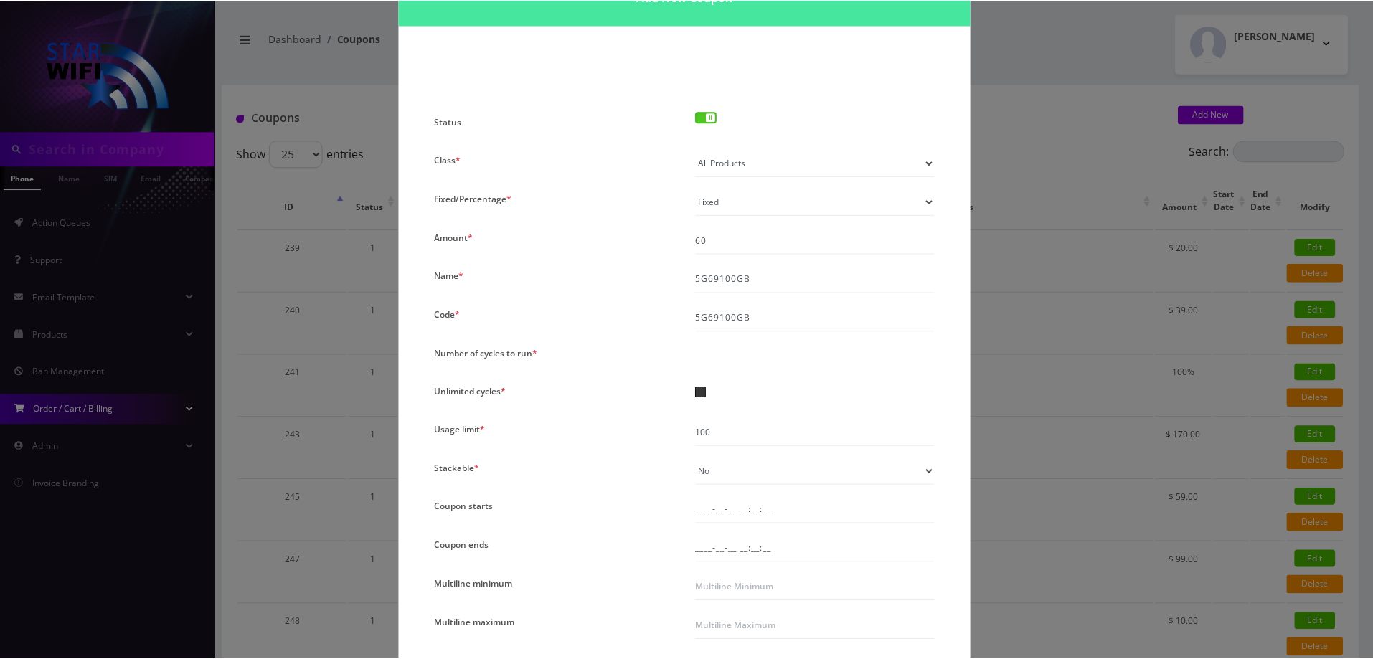
scroll to position [143, 0]
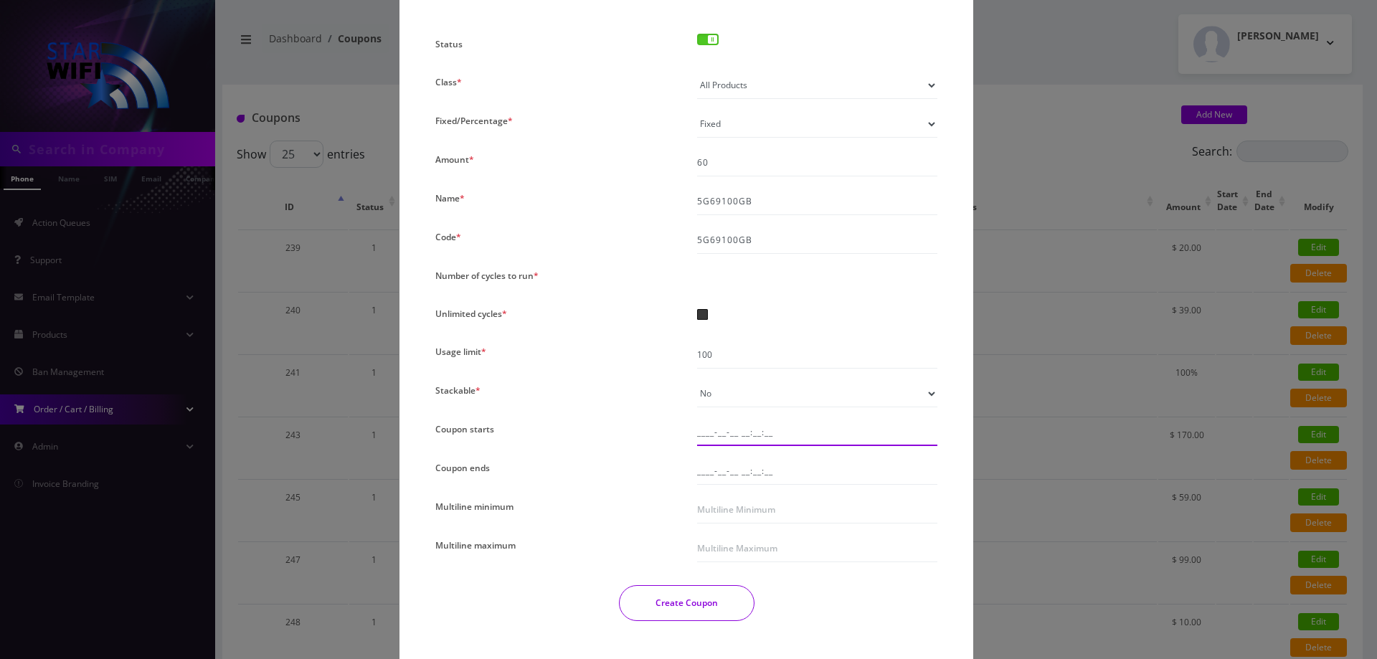
click at [698, 430] on input "____-__-__ __:__:__" at bounding box center [817, 432] width 240 height 27
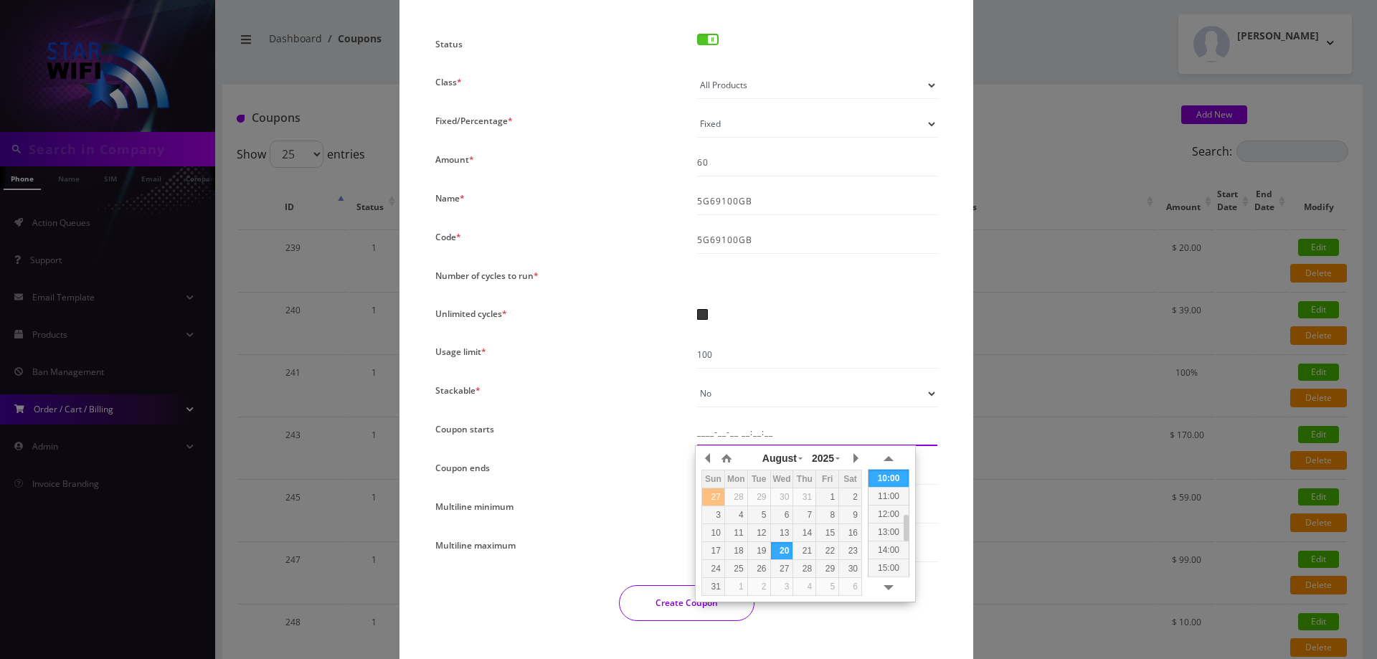
click at [711, 490] on td "27" at bounding box center [713, 497] width 23 height 18
click at [710, 462] on button "button" at bounding box center [709, 459] width 14 height 22
click at [746, 567] on div "30" at bounding box center [736, 568] width 22 height 13
type input "2025-06-30 09:46:55"
click at [630, 454] on div "Status Class * All Products Specific Product Types Specific Products Only Produ…" at bounding box center [687, 333] width 524 height 599
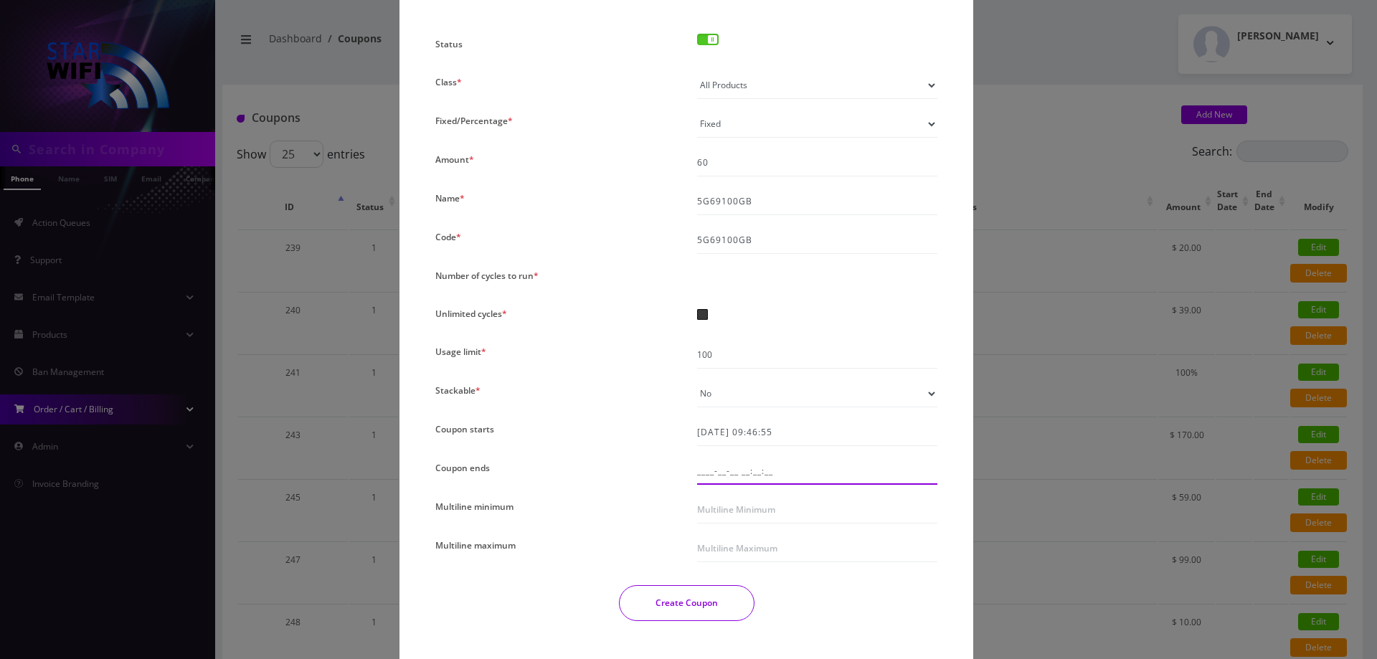
click at [738, 479] on input "____-__-__ __:__:__" at bounding box center [817, 471] width 240 height 27
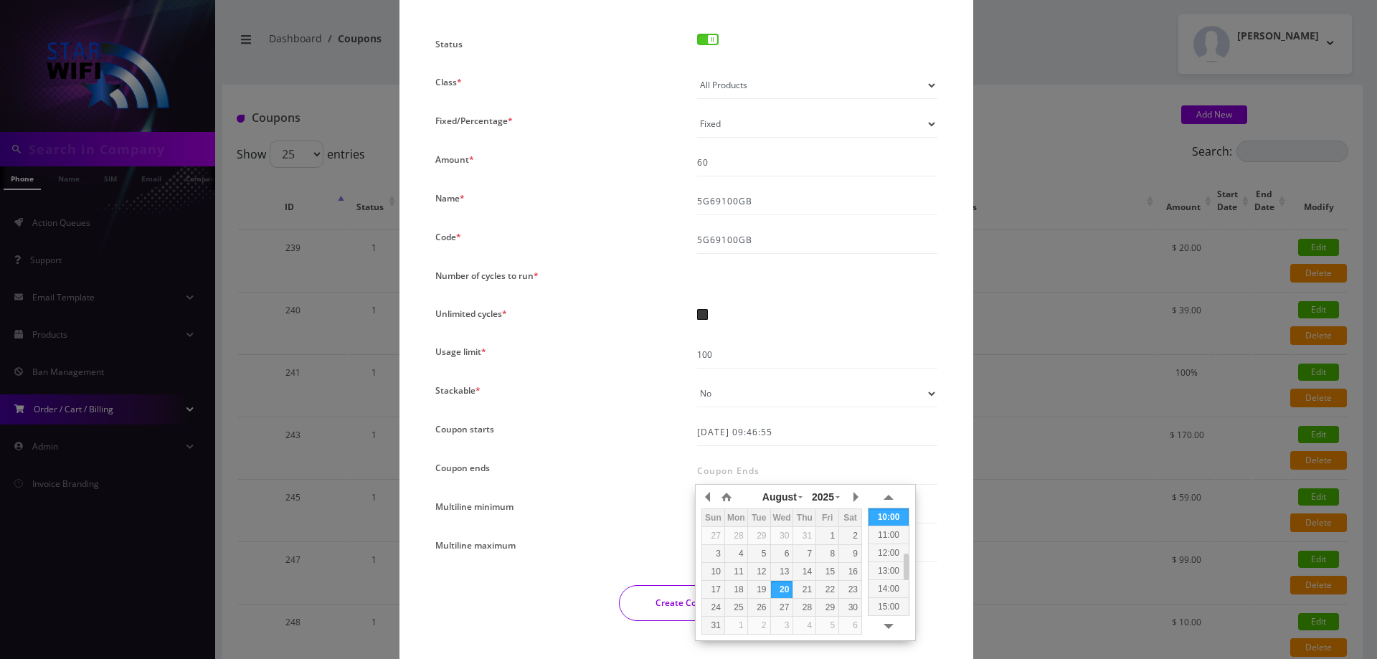
click at [691, 466] on div at bounding box center [817, 471] width 262 height 27
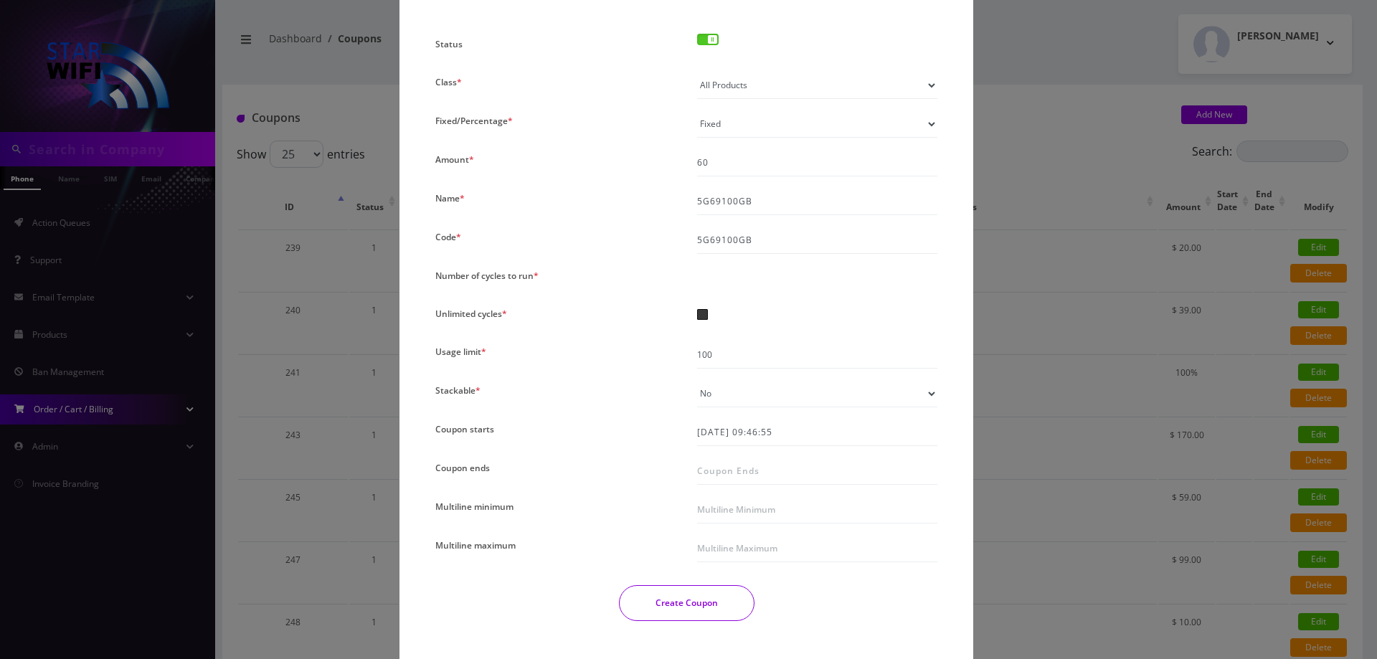
click at [720, 603] on button "Create Coupon" at bounding box center [687, 603] width 136 height 36
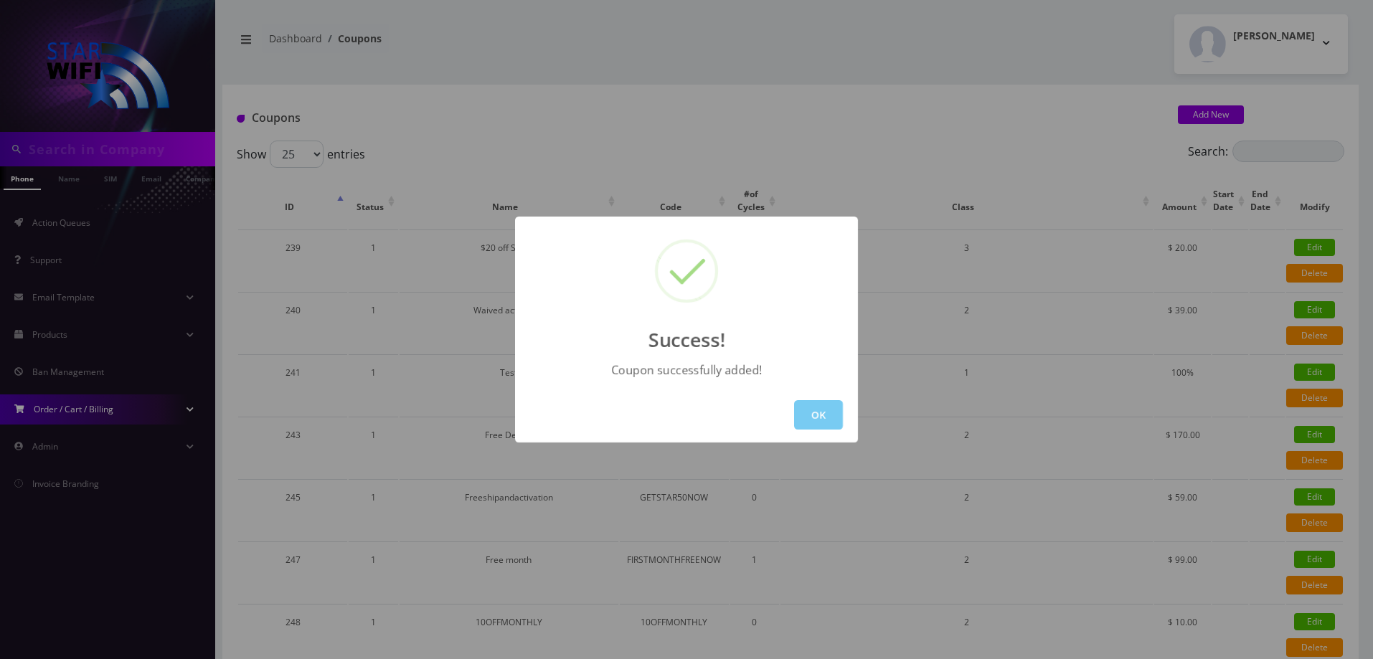
click at [836, 415] on button "OK" at bounding box center [818, 414] width 49 height 29
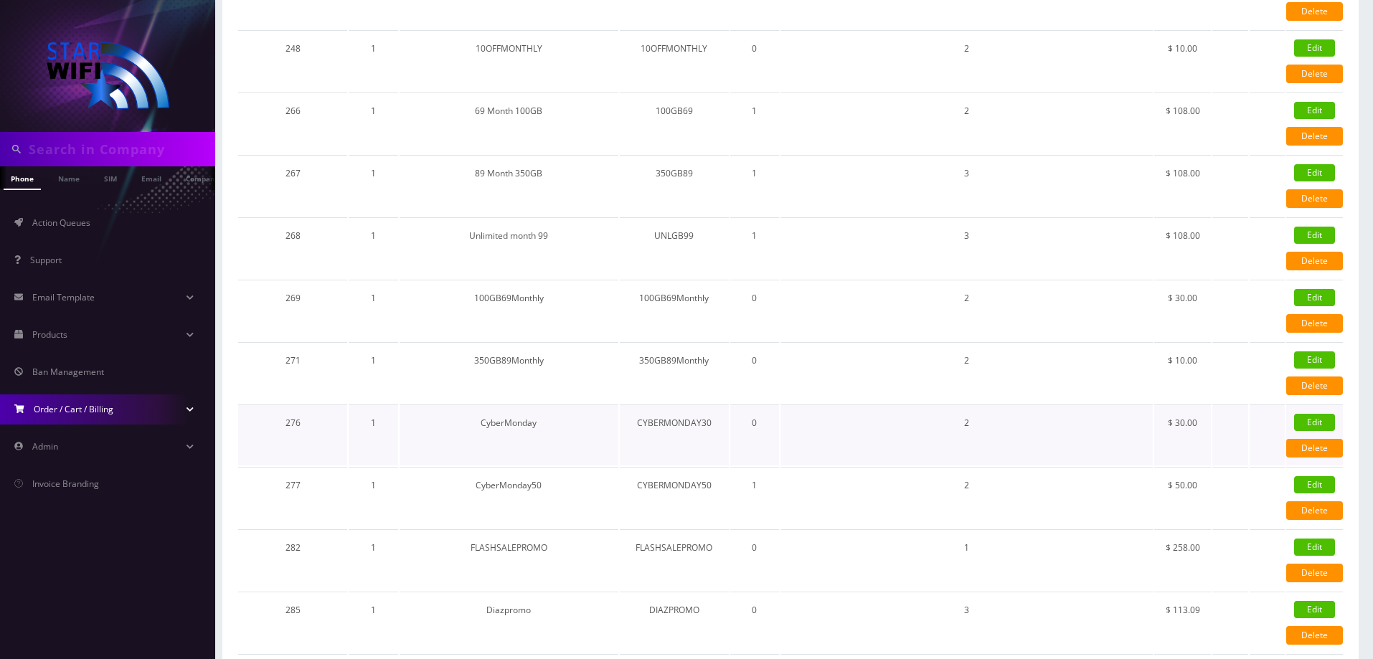
scroll to position [1117, 0]
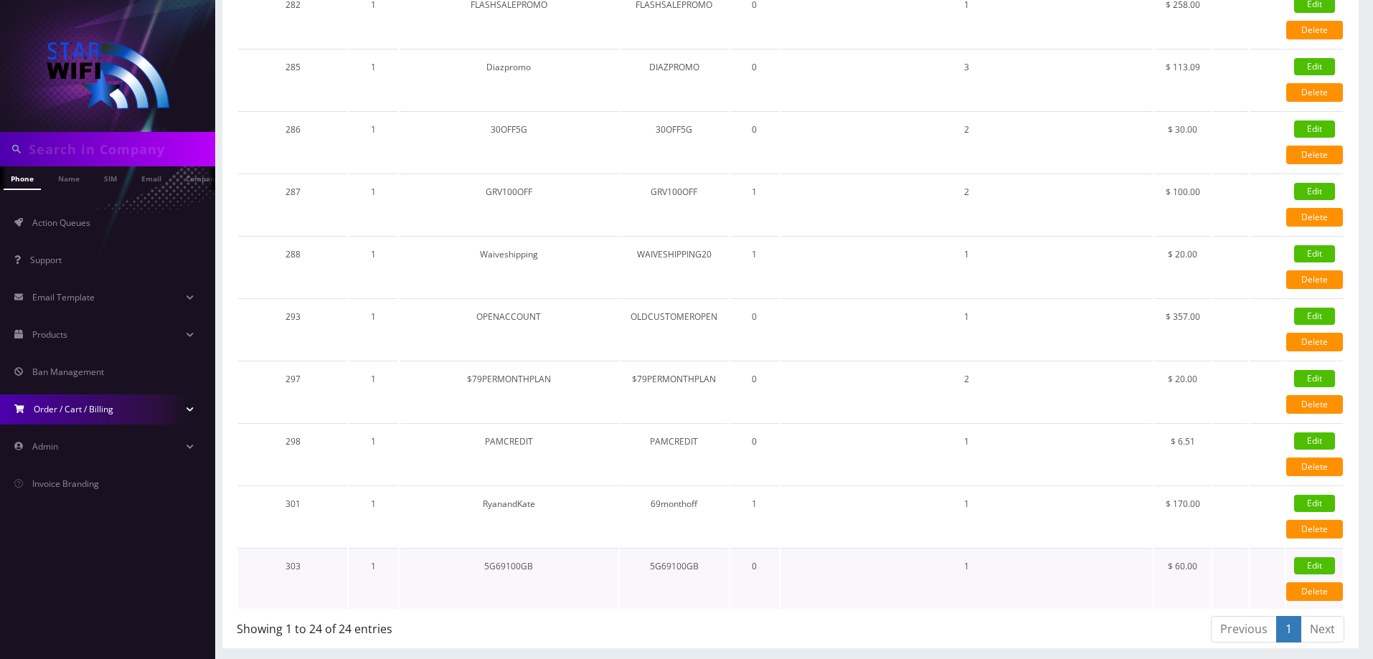
click at [656, 572] on td "5G69100GB" at bounding box center [674, 578] width 109 height 61
click at [657, 566] on td "5G69100GB" at bounding box center [674, 578] width 109 height 61
copy td "5G69100GB"
click at [94, 224] on link "Action Queues" at bounding box center [107, 223] width 215 height 30
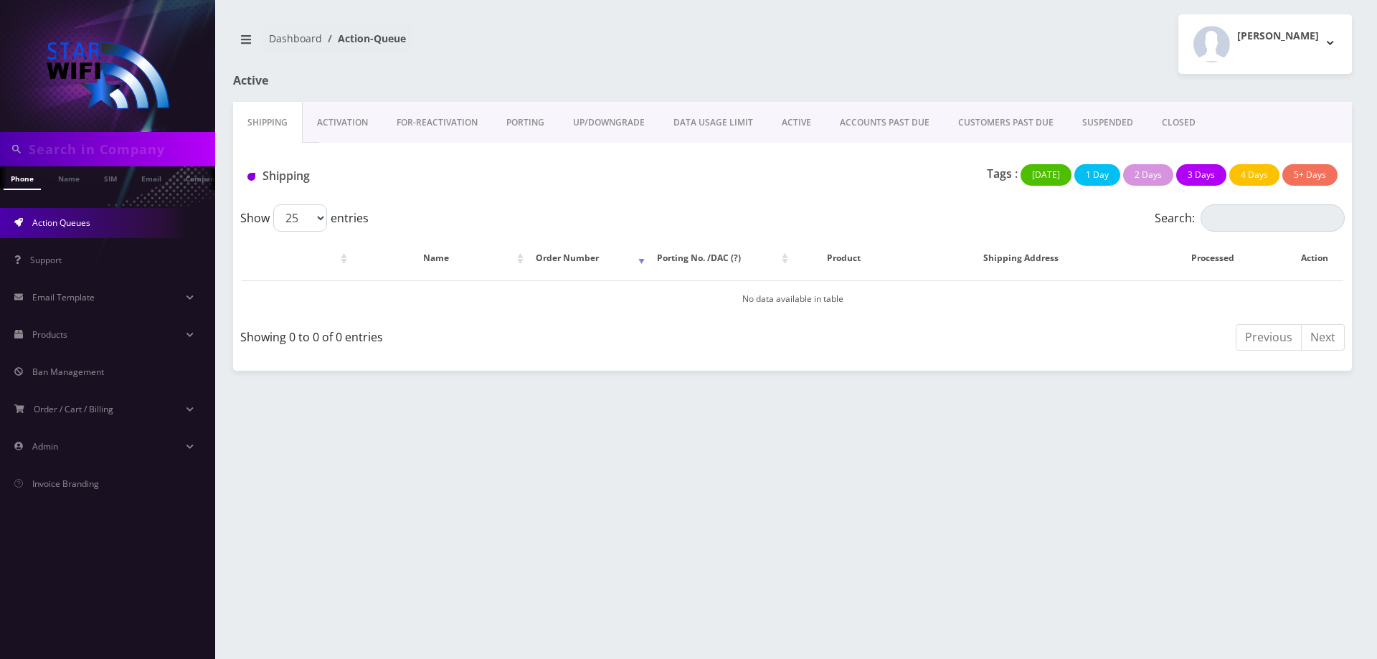
click at [777, 121] on link "ACTIVE" at bounding box center [796, 123] width 58 height 42
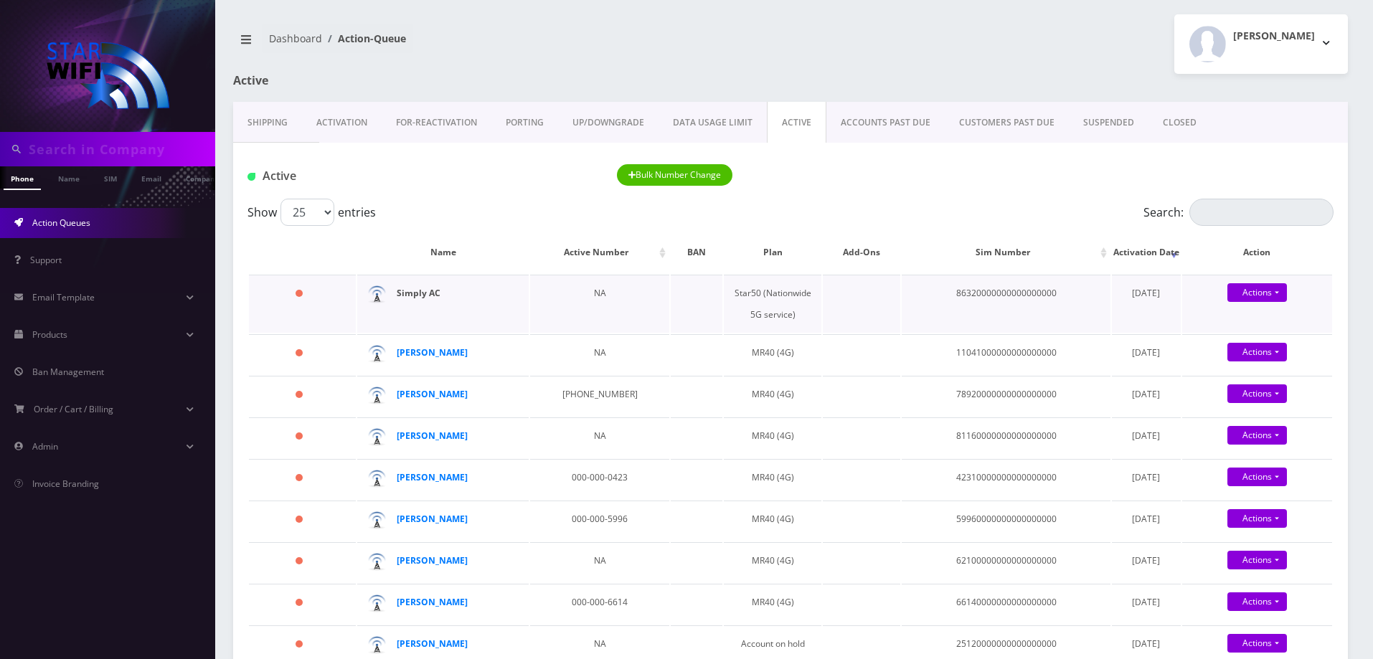
click at [410, 290] on strong "Simply AC" at bounding box center [419, 293] width 44 height 12
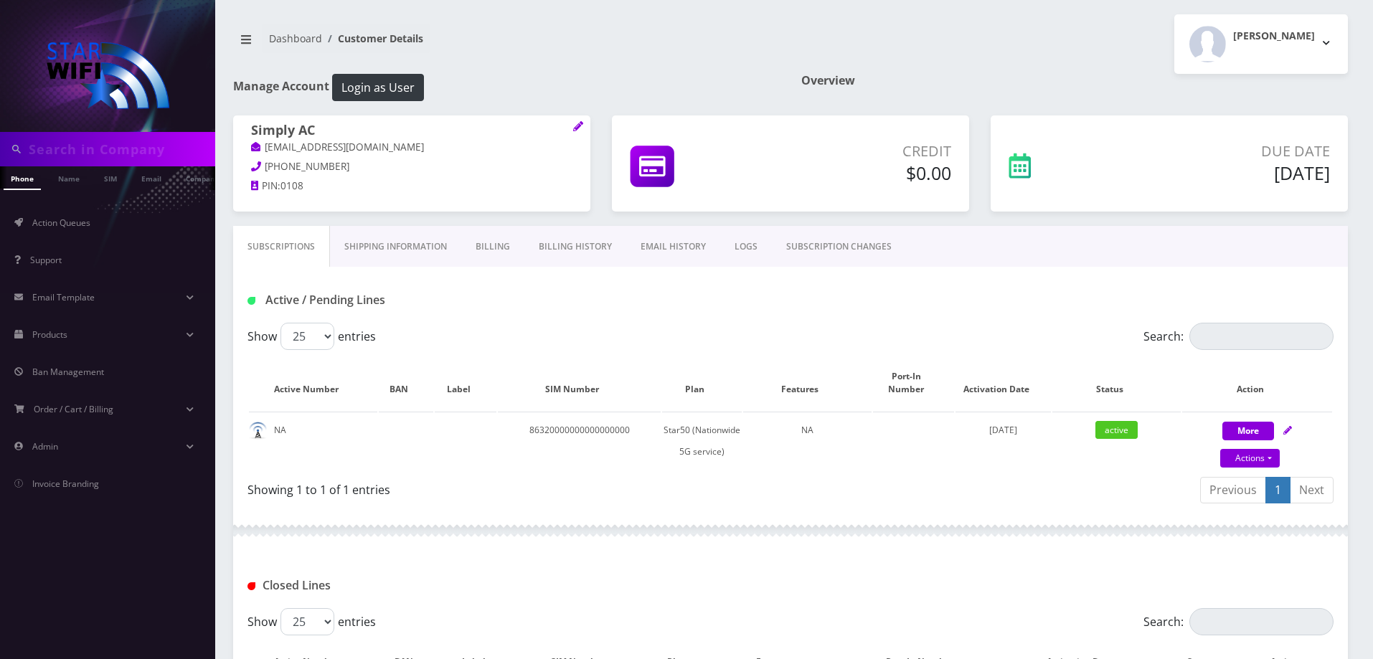
click at [512, 239] on link "Billing" at bounding box center [492, 247] width 63 height 42
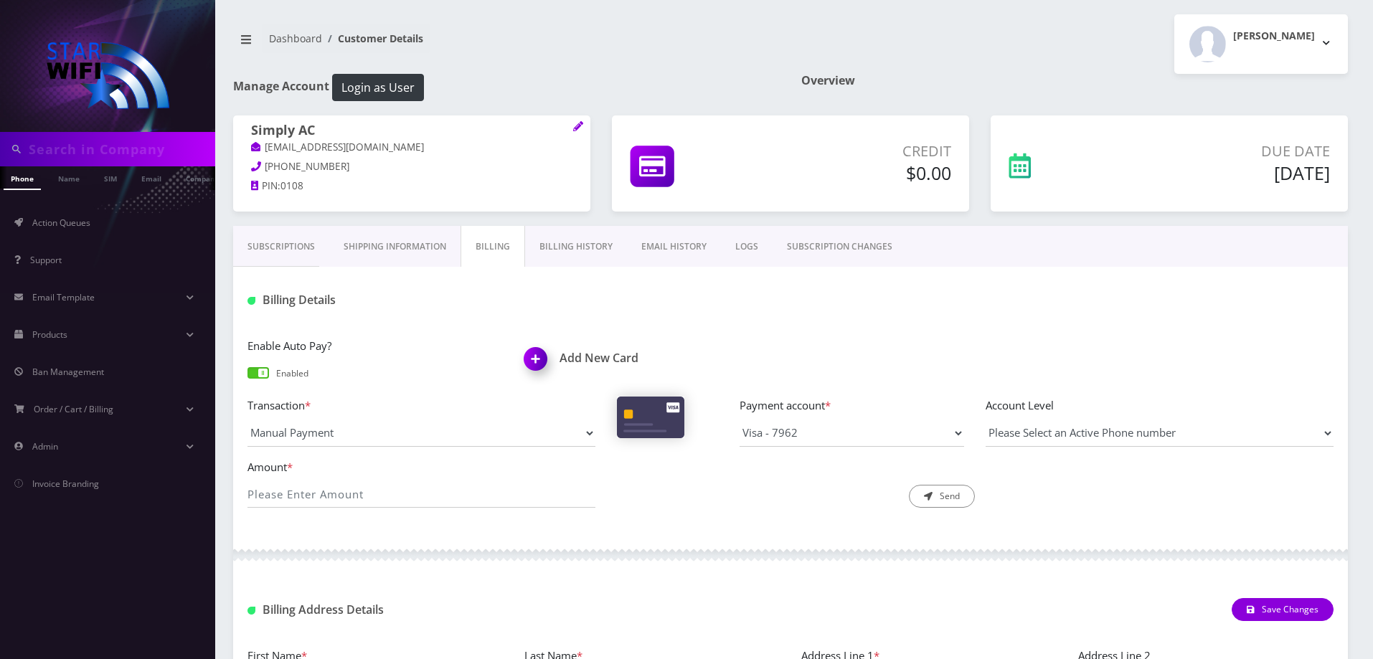
click at [311, 239] on link "Subscriptions" at bounding box center [281, 247] width 96 height 42
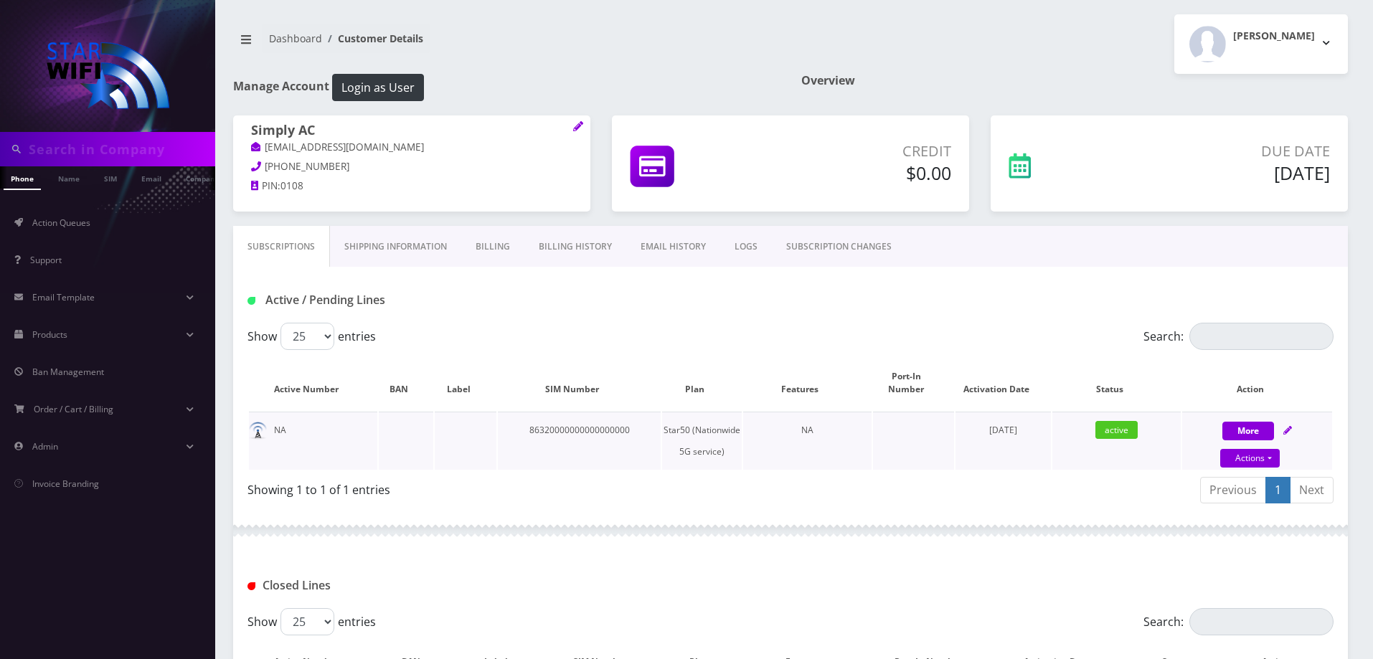
click at [1290, 426] on icon at bounding box center [1287, 430] width 9 height 9
select select "290"
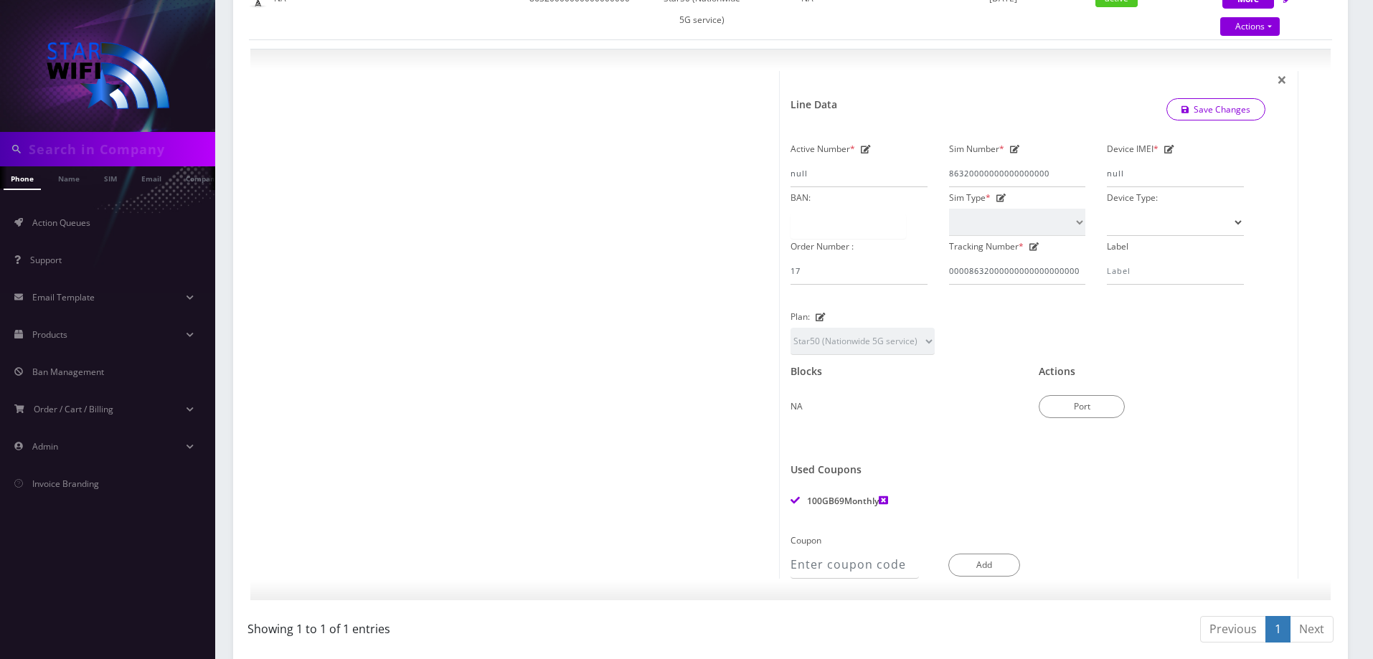
scroll to position [646, 0]
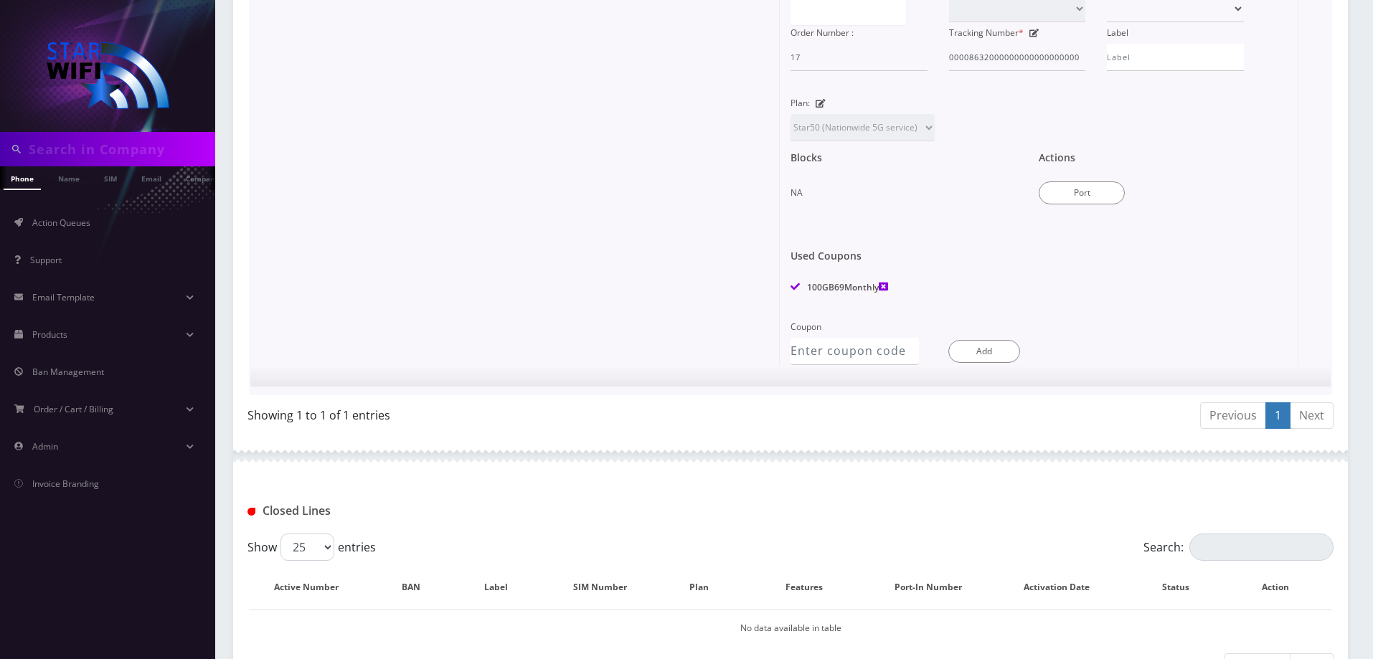
click at [887, 282] on icon at bounding box center [883, 286] width 9 height 9
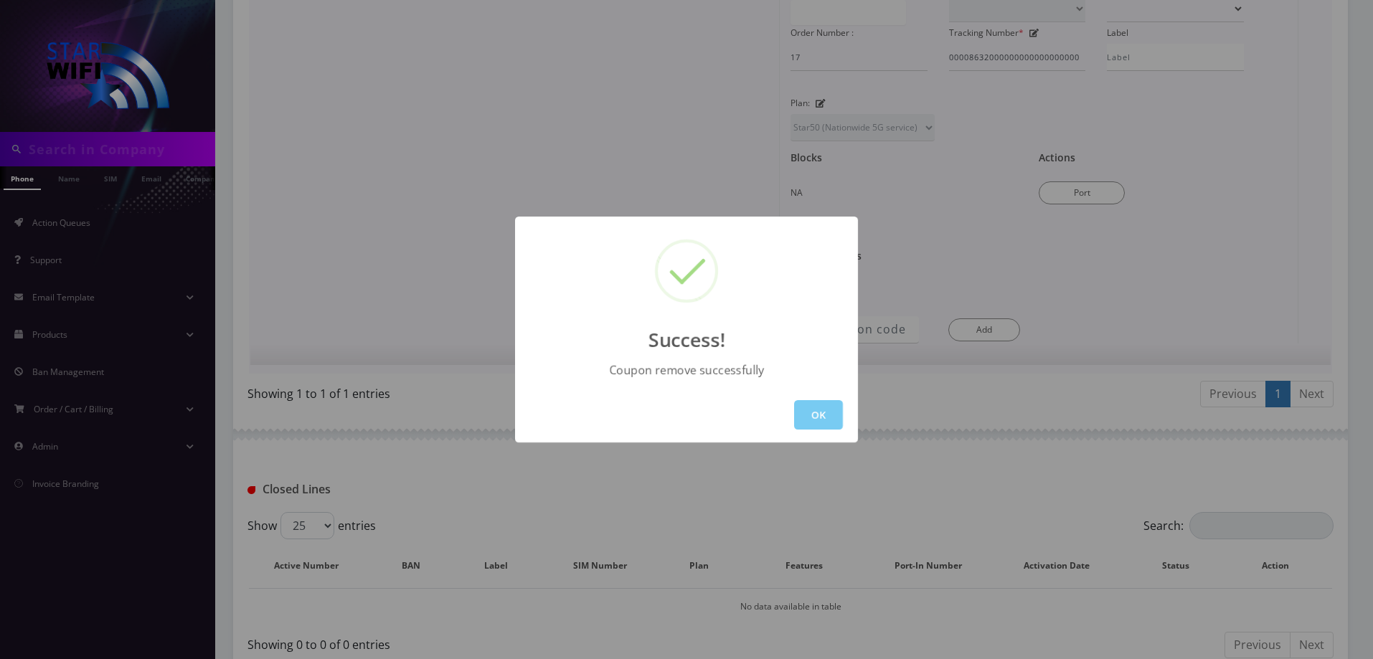
click at [831, 410] on button "OK" at bounding box center [818, 414] width 49 height 29
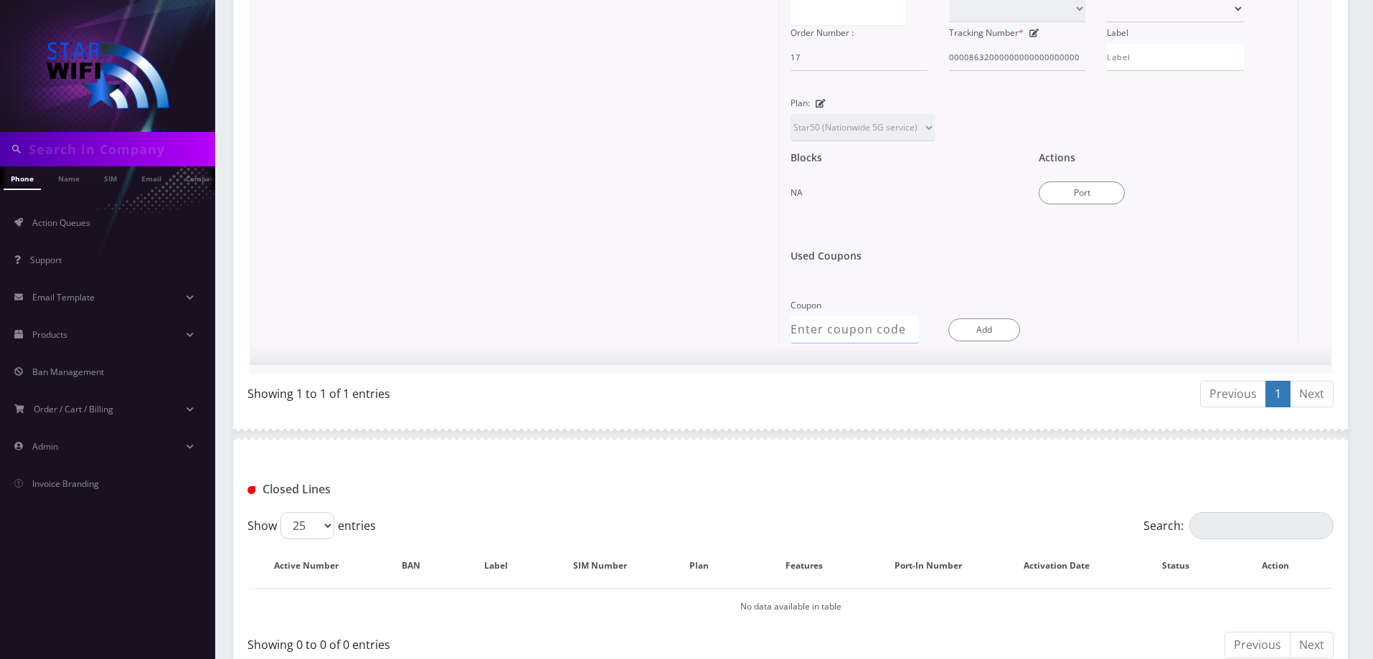
click at [833, 326] on input "Coupon" at bounding box center [854, 329] width 128 height 27
paste input "5G69100GB"
type input "5G69100GB"
click at [975, 318] on button "Add" at bounding box center [984, 329] width 72 height 23
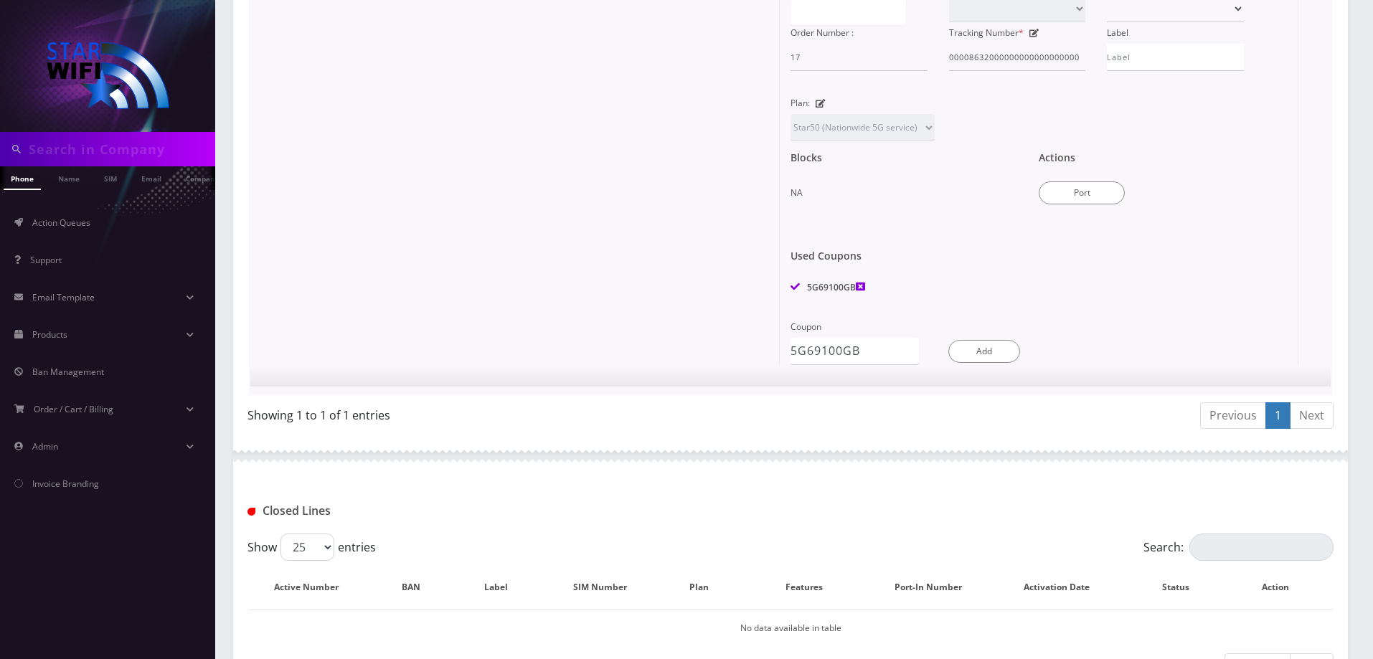
click at [610, 266] on div at bounding box center [520, 111] width 519 height 508
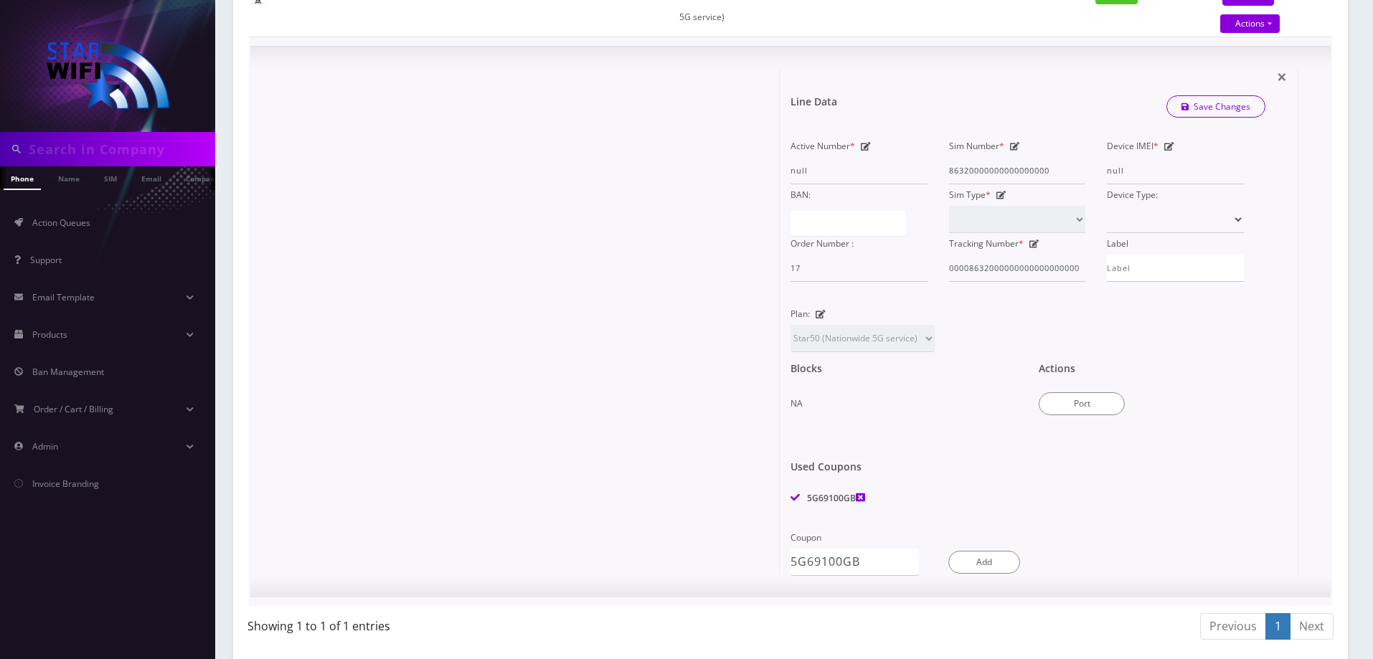
scroll to position [287, 0]
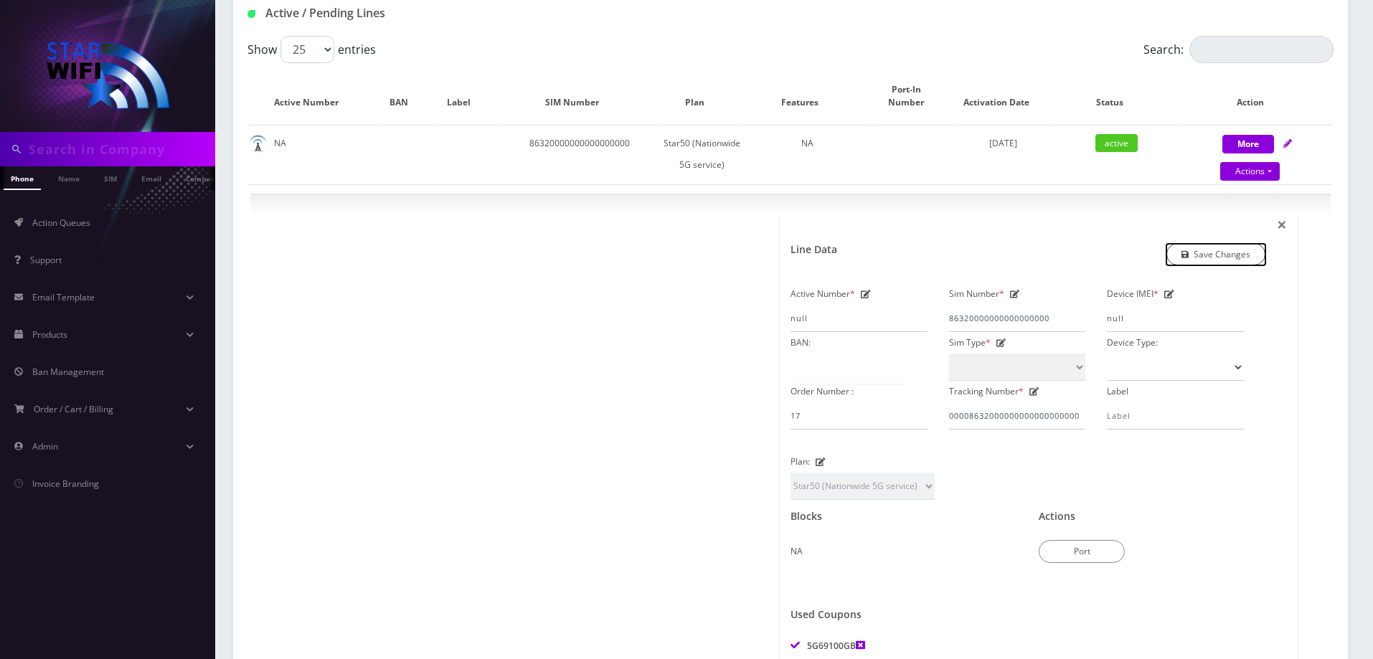
click at [1204, 243] on link "Save Changes" at bounding box center [1216, 254] width 100 height 22
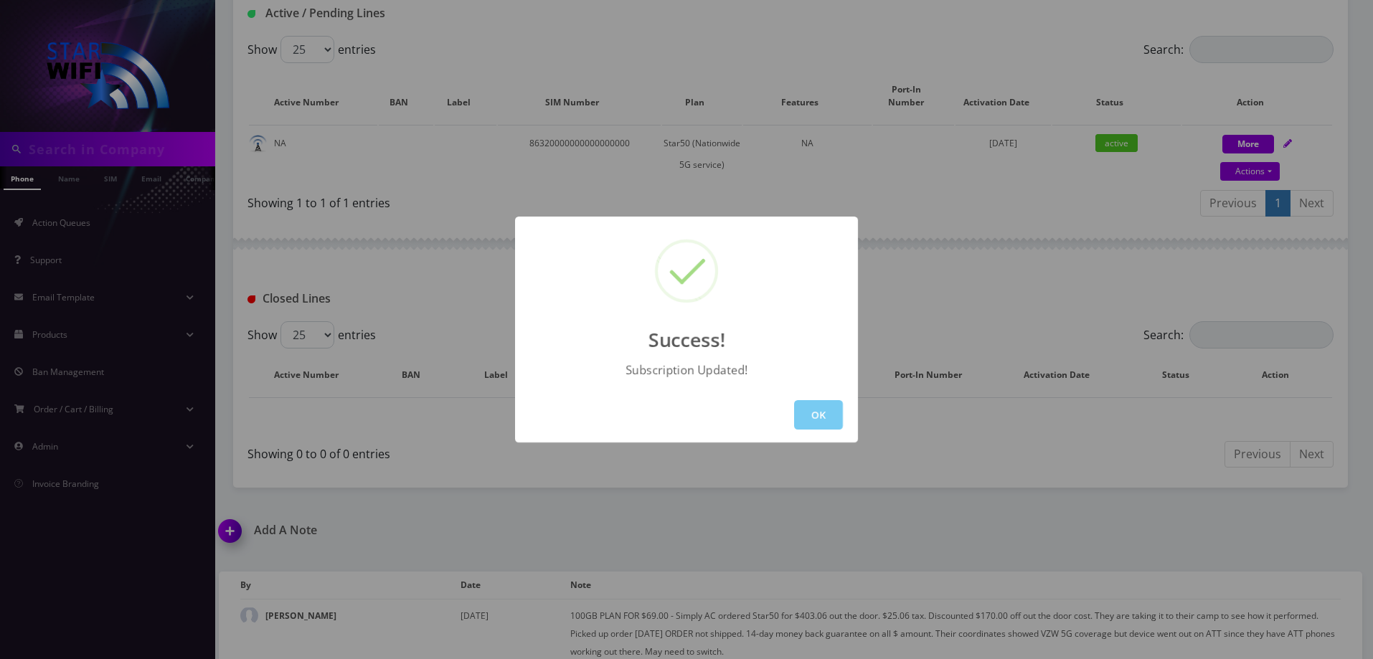
click at [806, 422] on button "OK" at bounding box center [818, 414] width 49 height 29
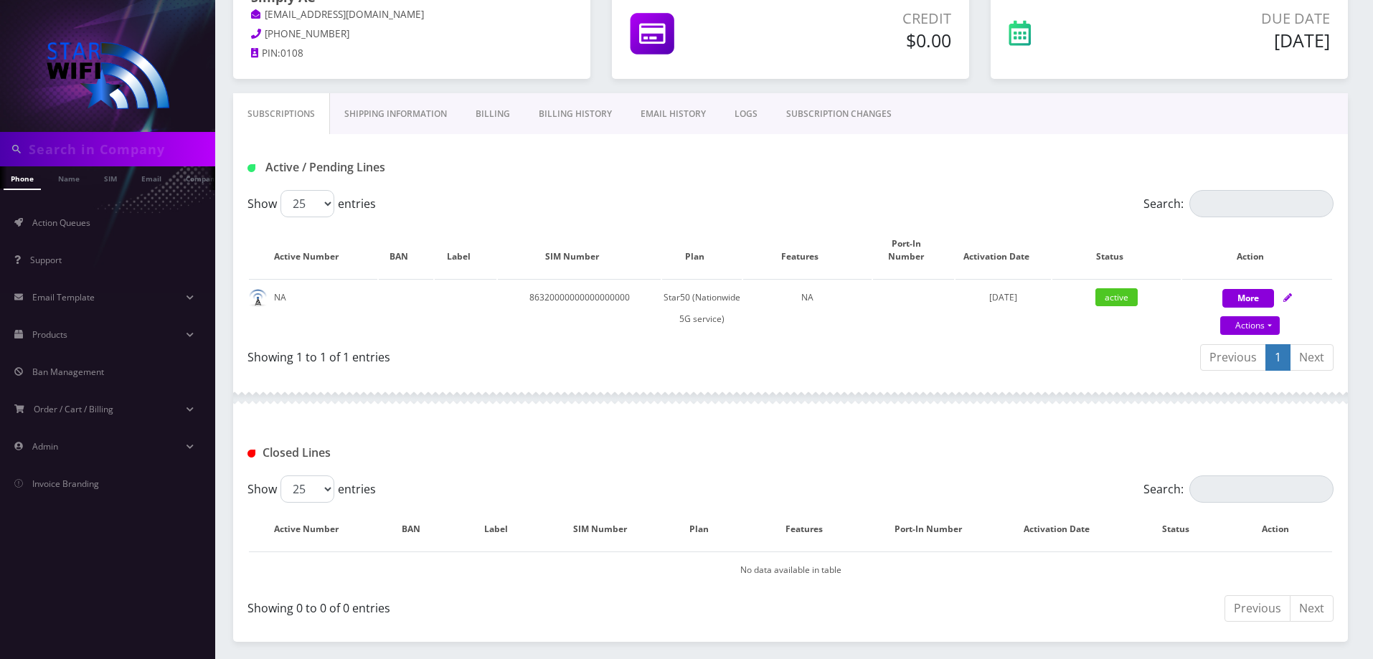
scroll to position [0, 0]
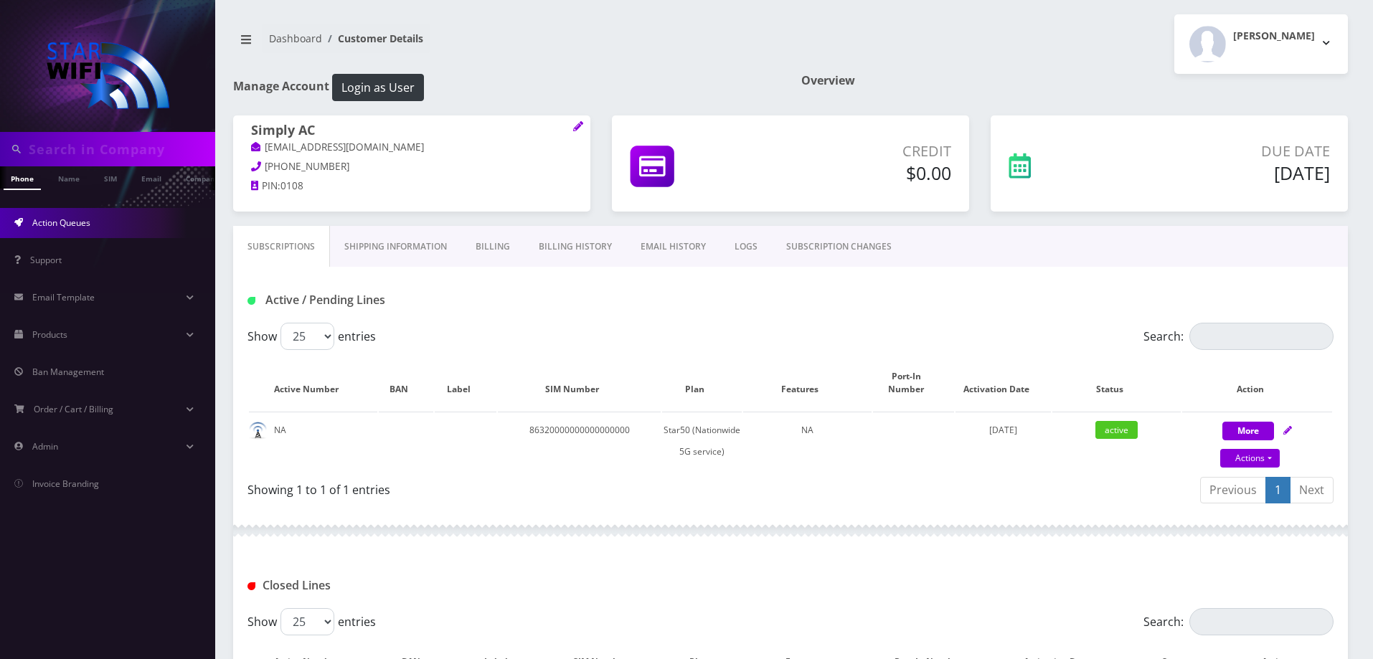
click at [100, 225] on link "Action Queues" at bounding box center [107, 223] width 215 height 30
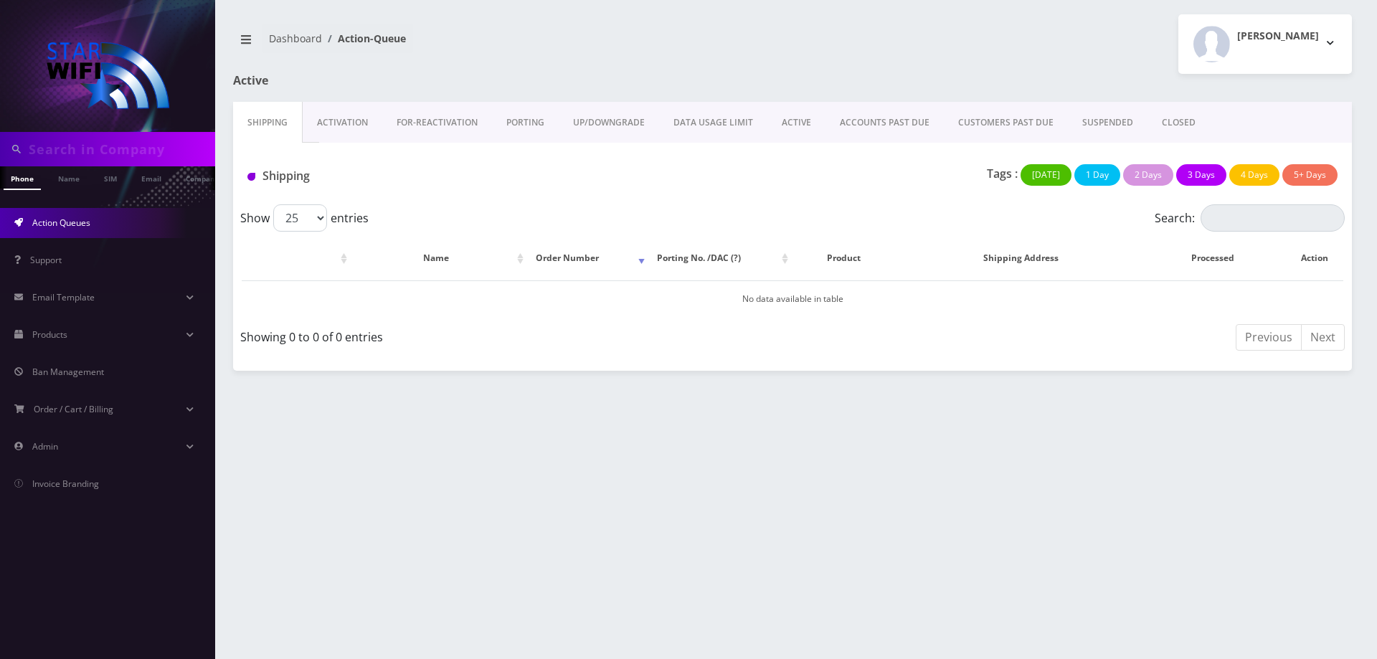
click at [871, 116] on link "ACCOUNTS PAST DUE" at bounding box center [885, 123] width 118 height 42
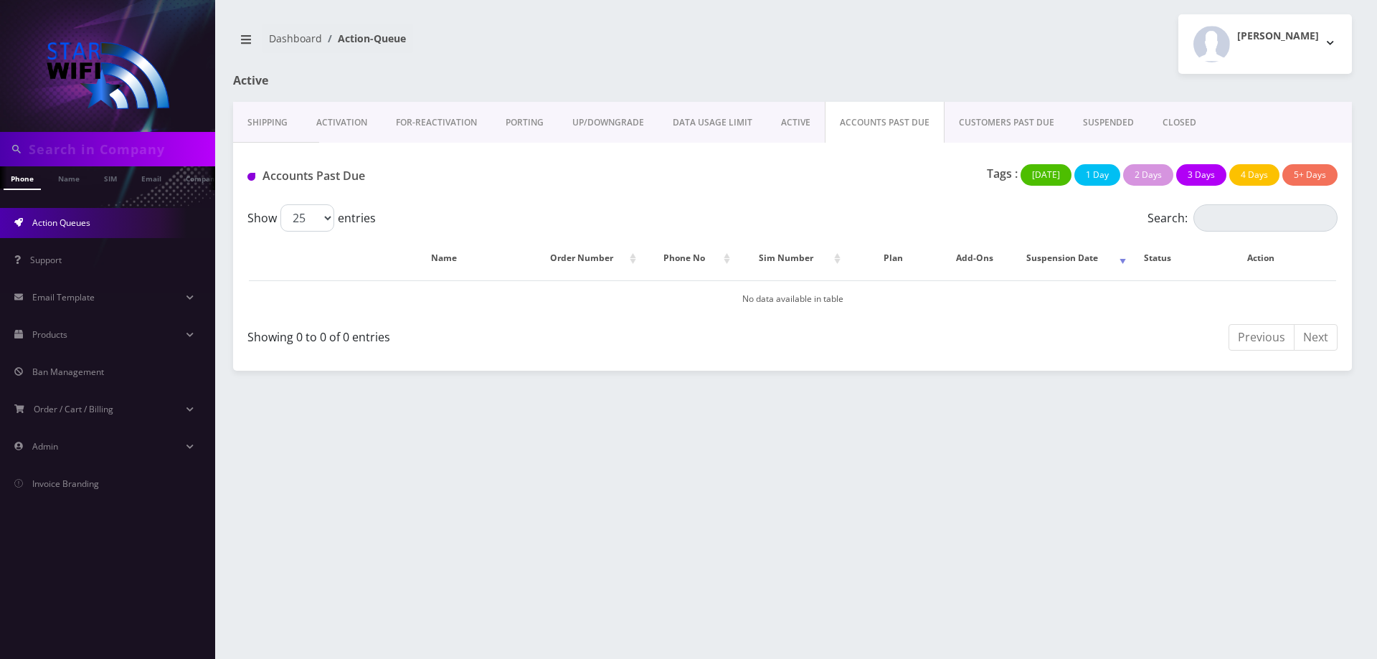
click at [972, 119] on link "CUSTOMERS PAST DUE" at bounding box center [1007, 123] width 124 height 42
click at [1091, 118] on link "SUSPENDED" at bounding box center [1109, 123] width 80 height 42
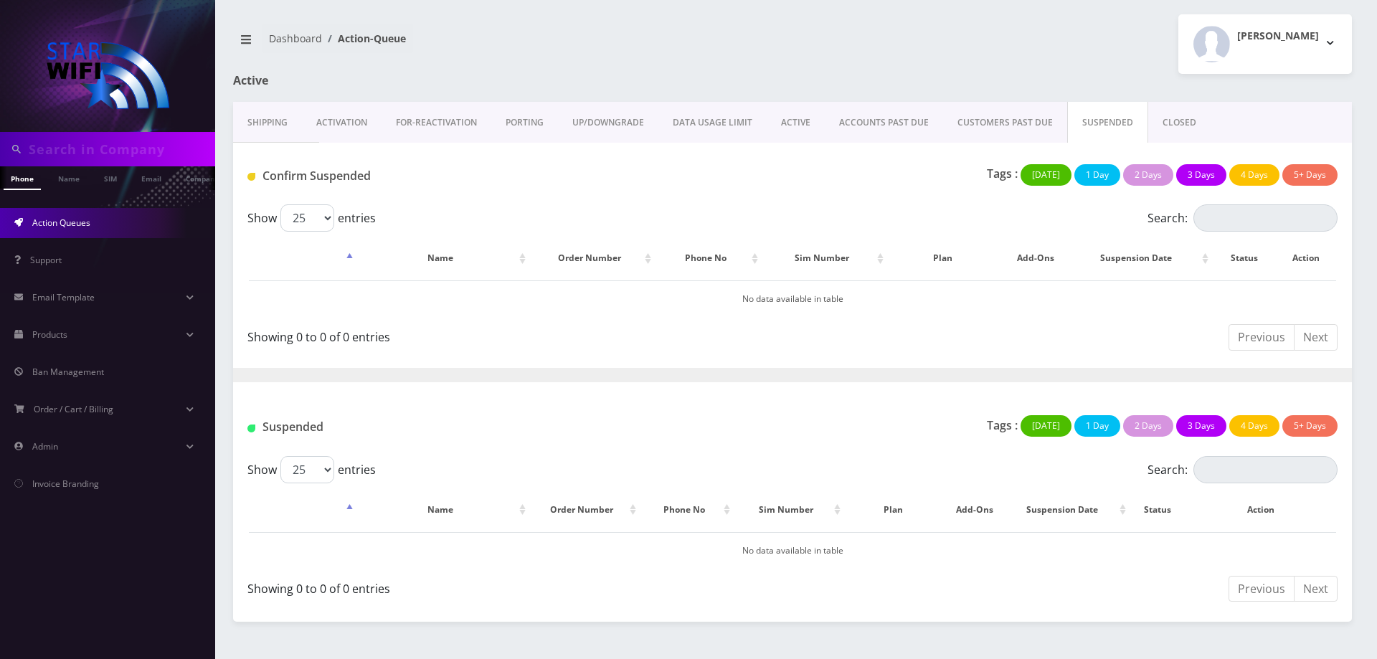
click at [1156, 118] on link "CLOSED" at bounding box center [1179, 123] width 62 height 42
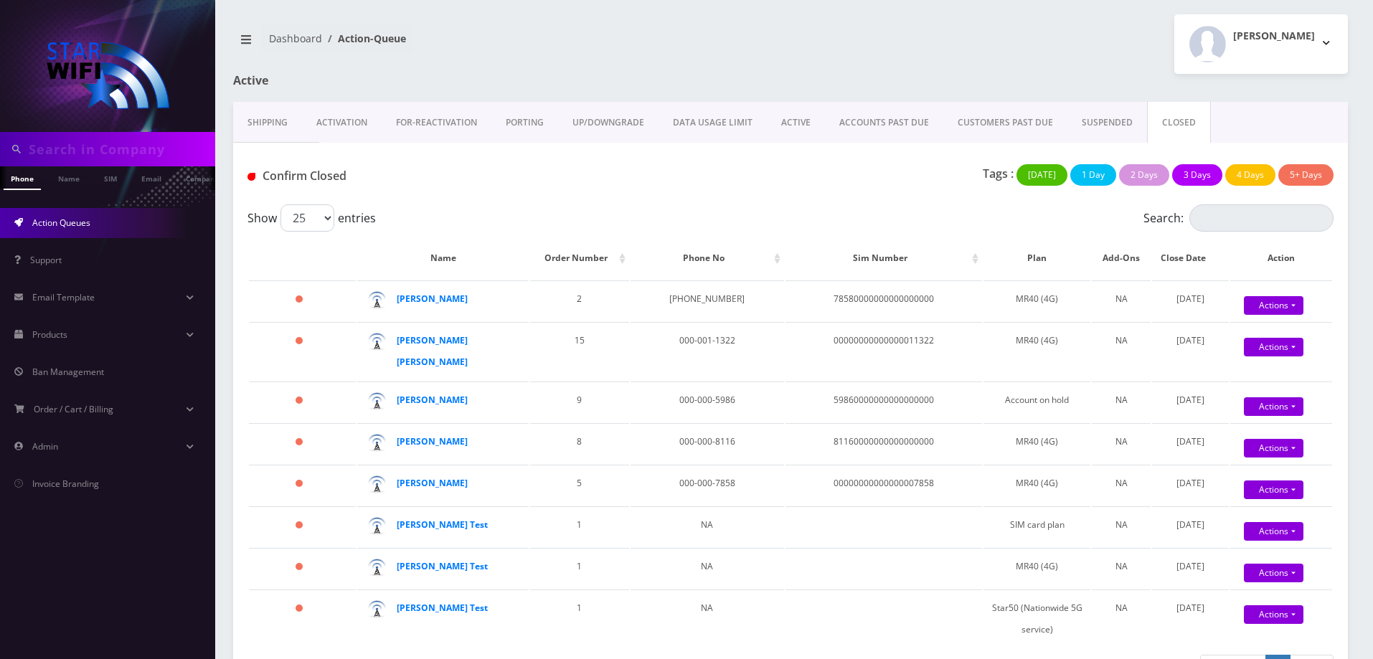
click at [794, 119] on link "ACTIVE" at bounding box center [796, 123] width 58 height 42
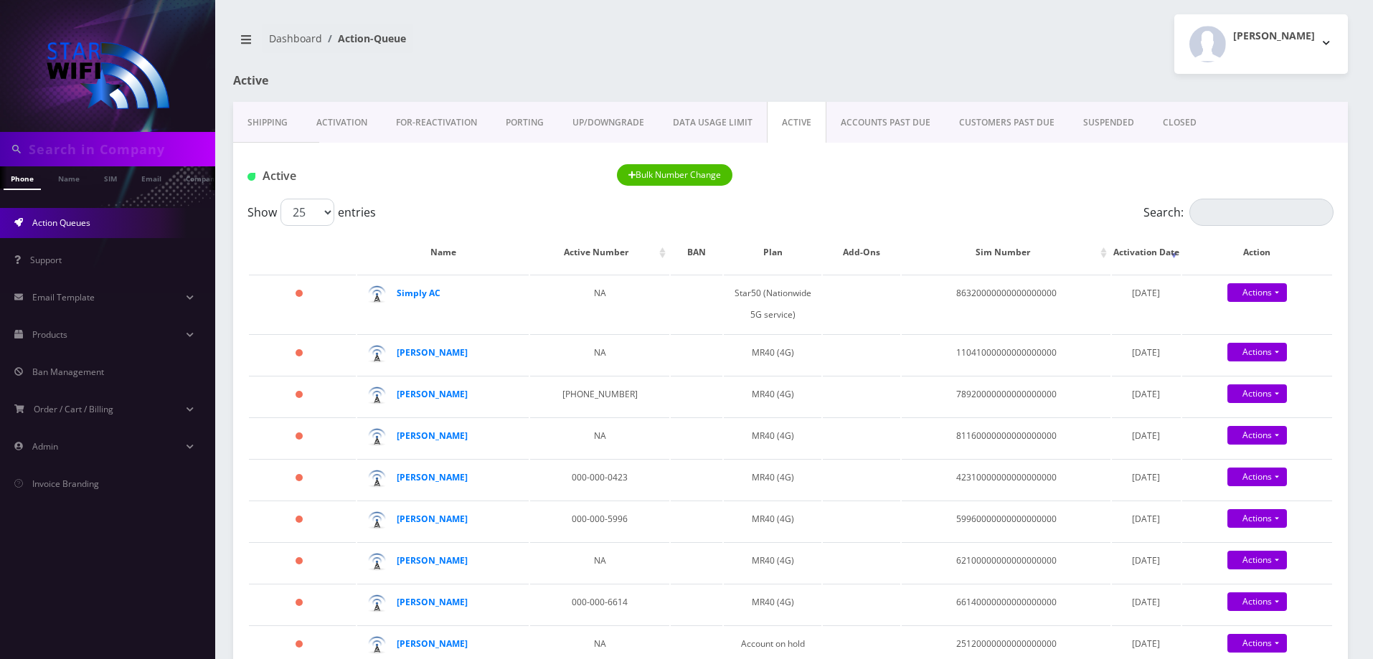
click at [299, 117] on link "Shipping" at bounding box center [267, 123] width 69 height 42
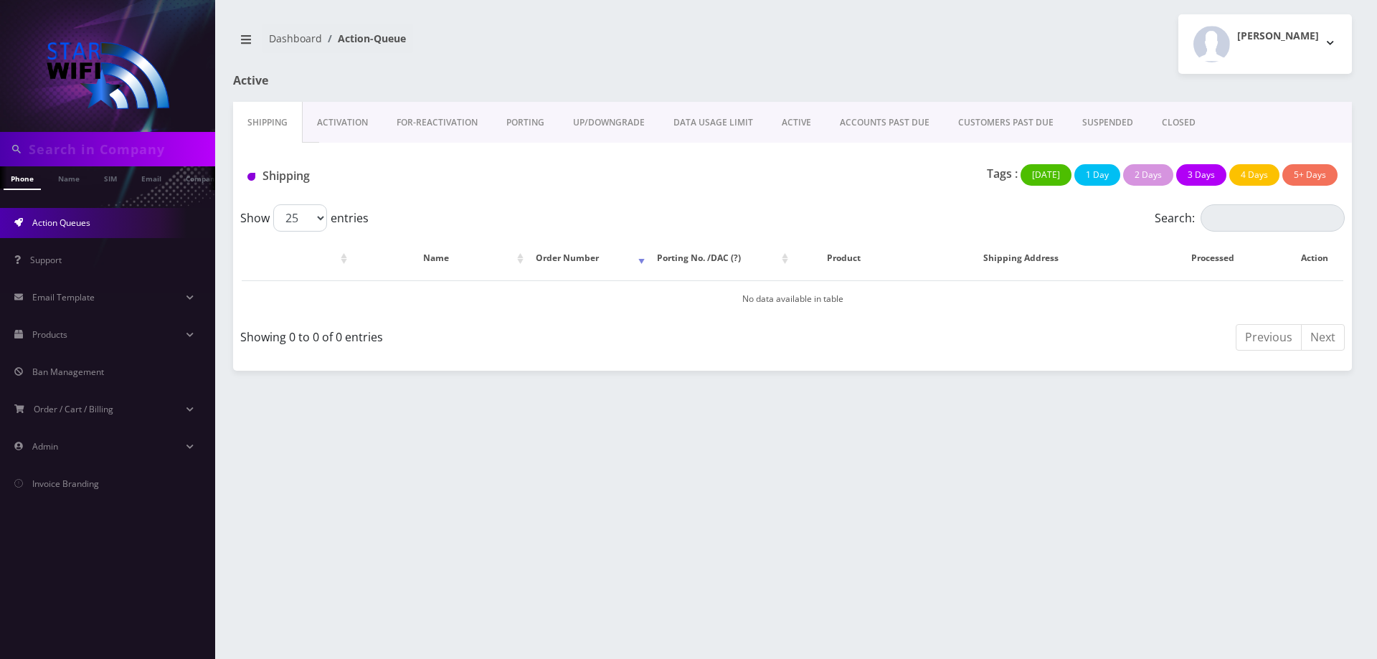
click at [343, 121] on link "Activation" at bounding box center [343, 123] width 80 height 42
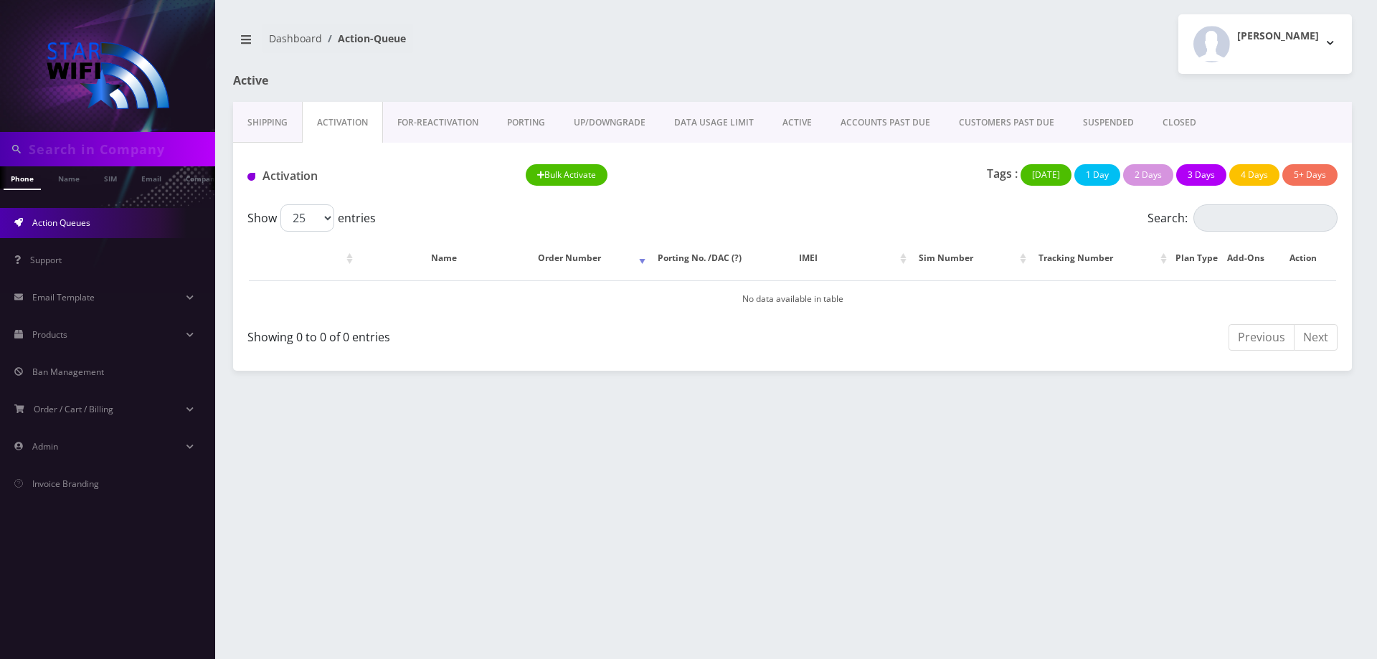
click at [427, 126] on link "FOR-REActivation" at bounding box center [438, 123] width 110 height 42
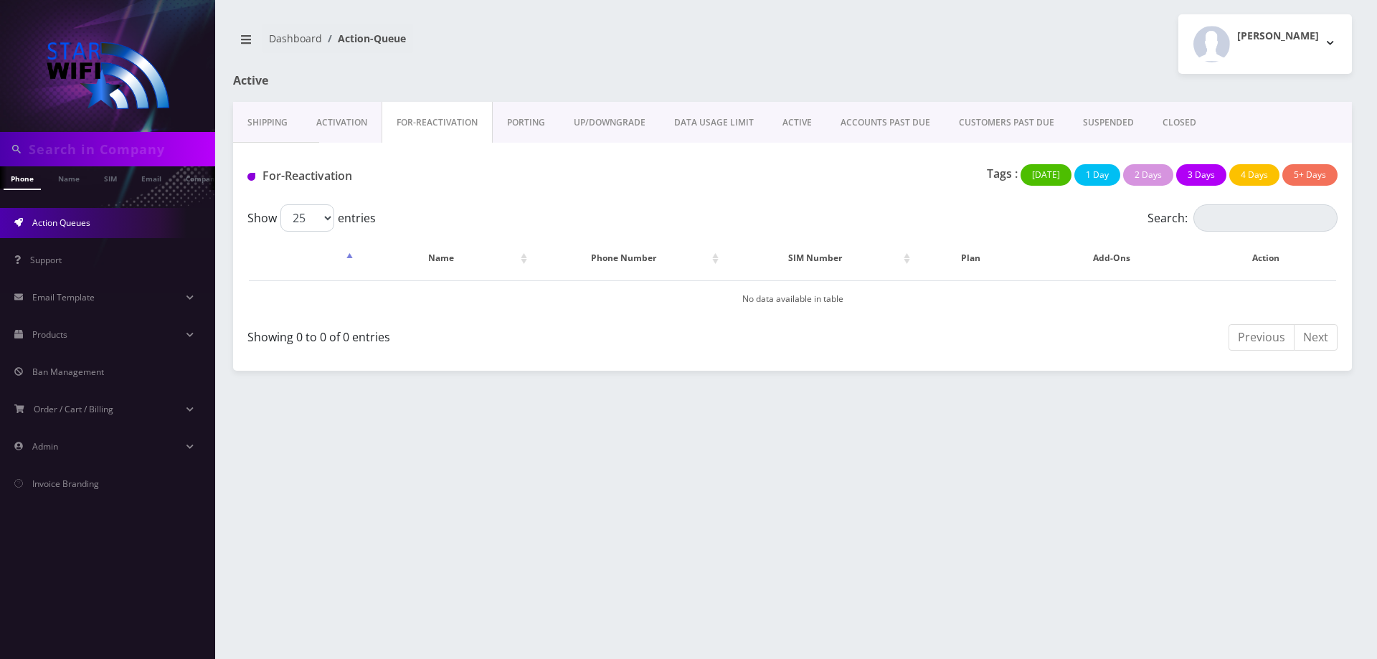
click at [608, 125] on link "UP/DOWNGRADE" at bounding box center [609, 123] width 100 height 42
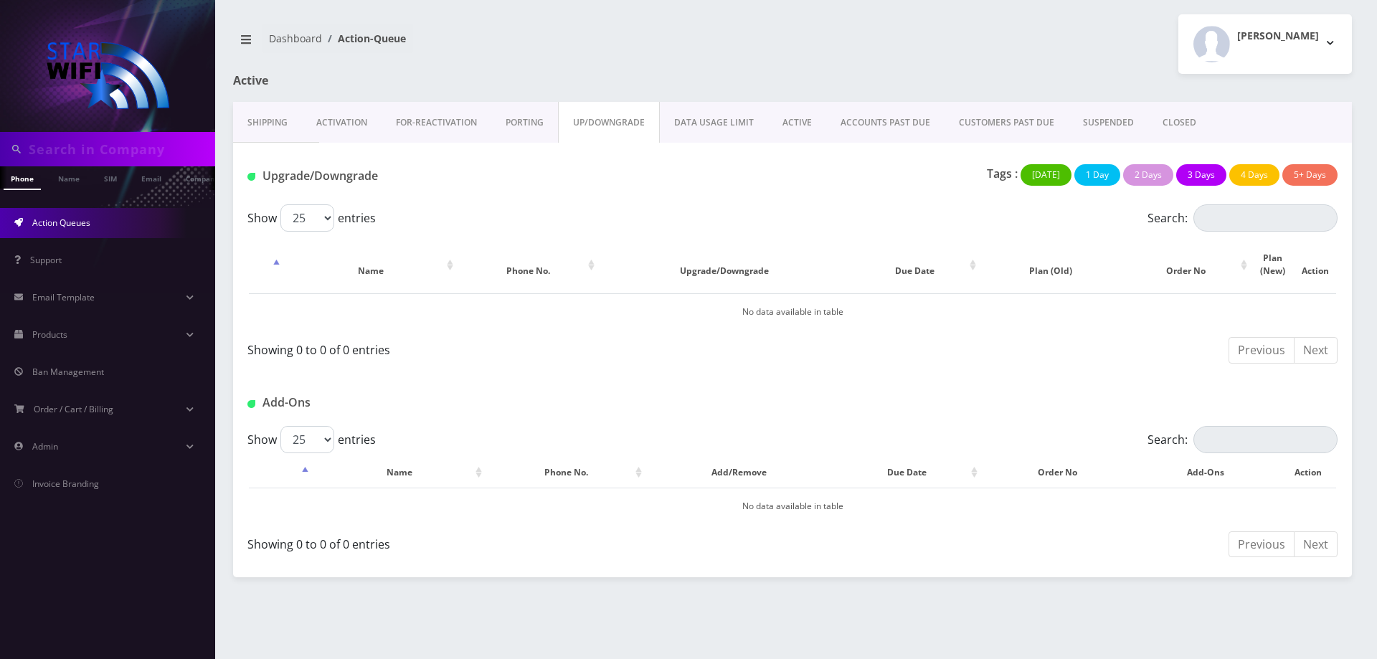
click at [737, 120] on link "DATA USAGE LIMIT" at bounding box center [714, 123] width 108 height 42
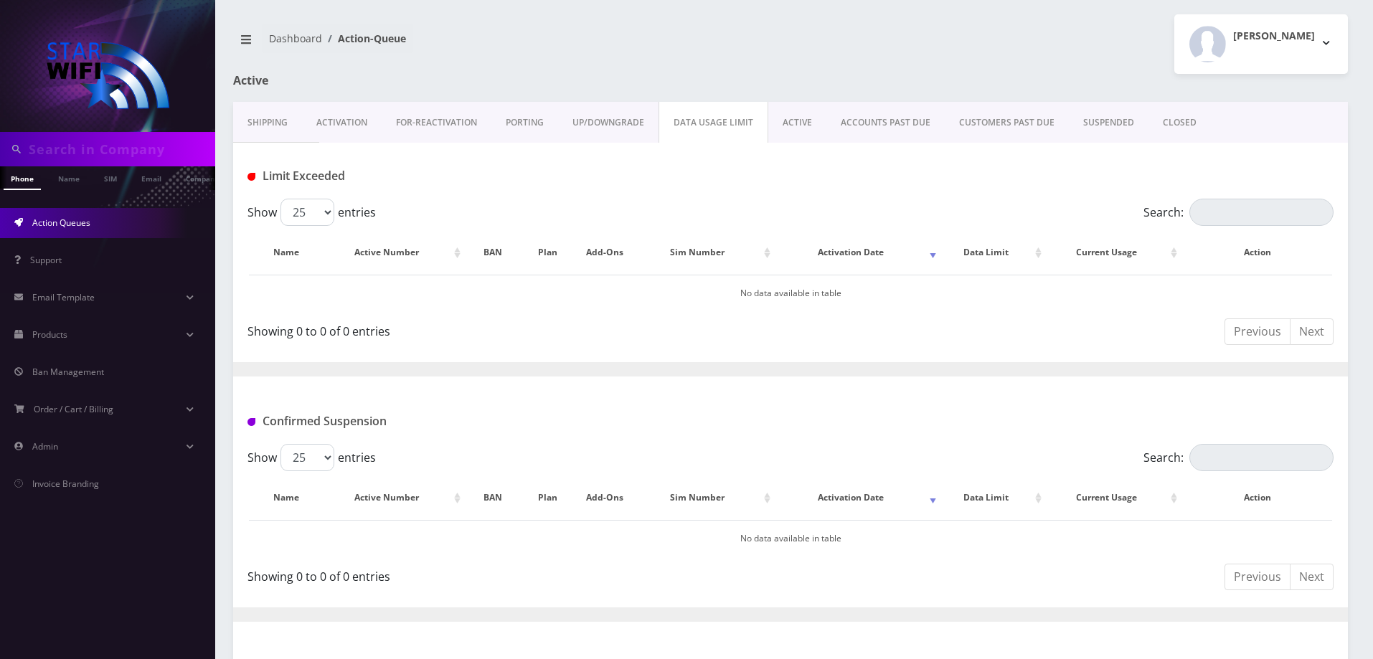
click at [787, 119] on link "ACTIVE" at bounding box center [797, 123] width 58 height 42
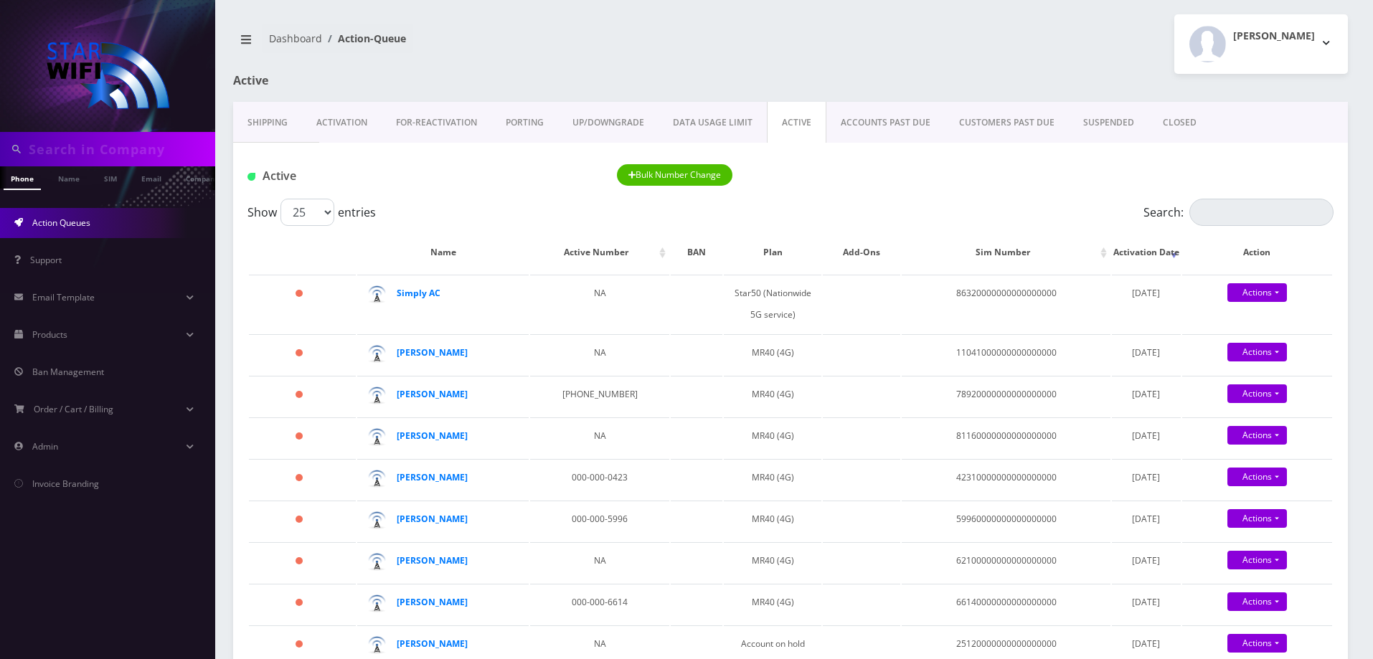
click at [1166, 123] on link "CLOSED" at bounding box center [1179, 123] width 62 height 42
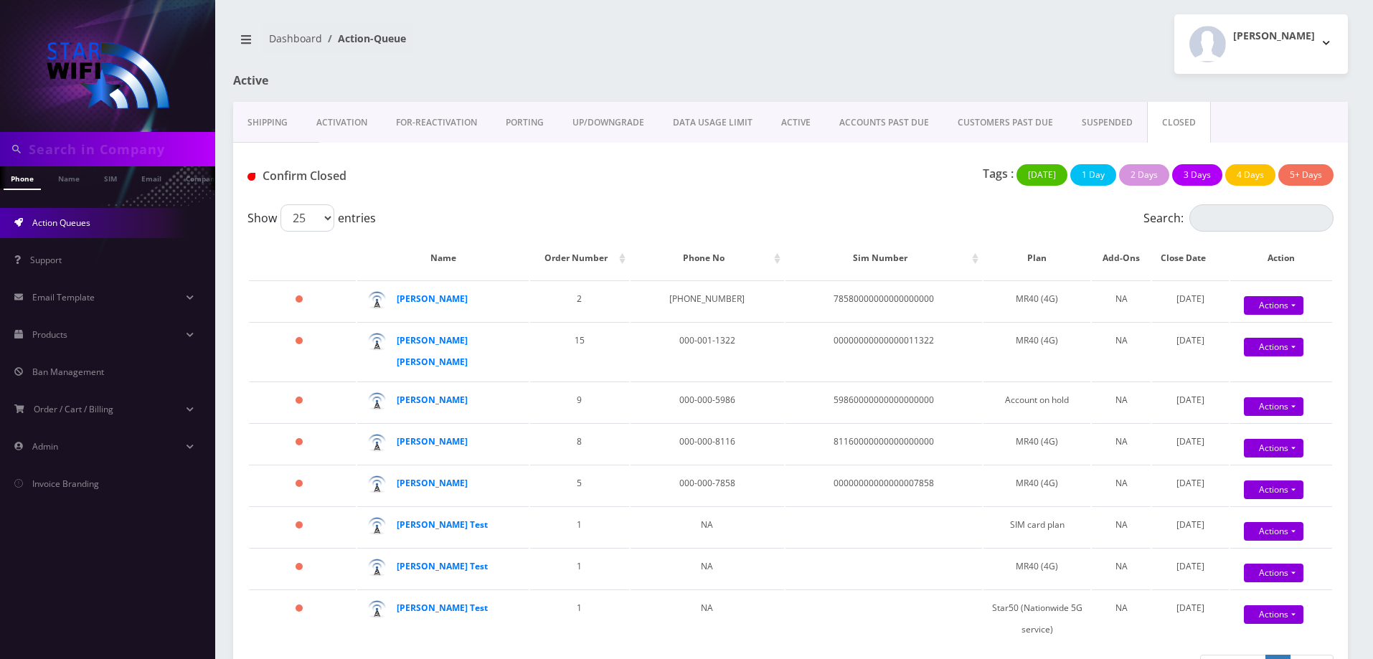
click at [273, 123] on link "Shipping" at bounding box center [267, 123] width 69 height 42
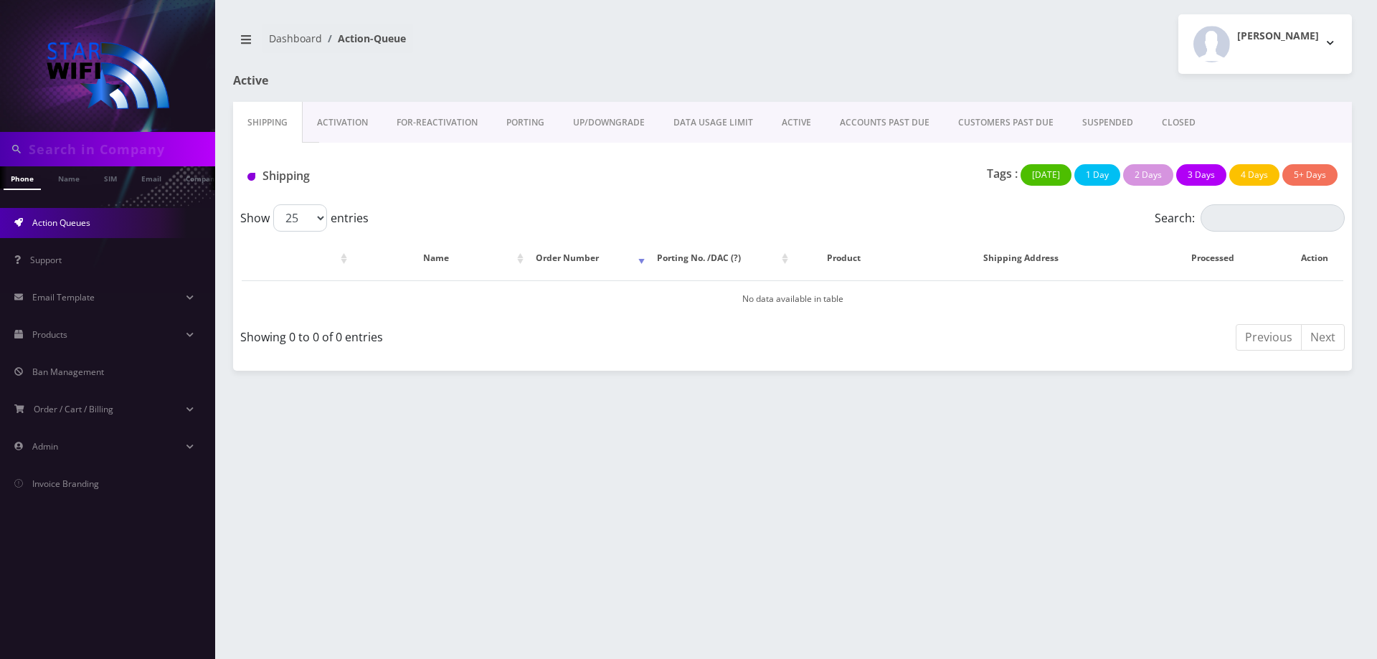
click at [776, 125] on link "ACTIVE" at bounding box center [796, 123] width 58 height 42
